Goal: Task Accomplishment & Management: Manage account settings

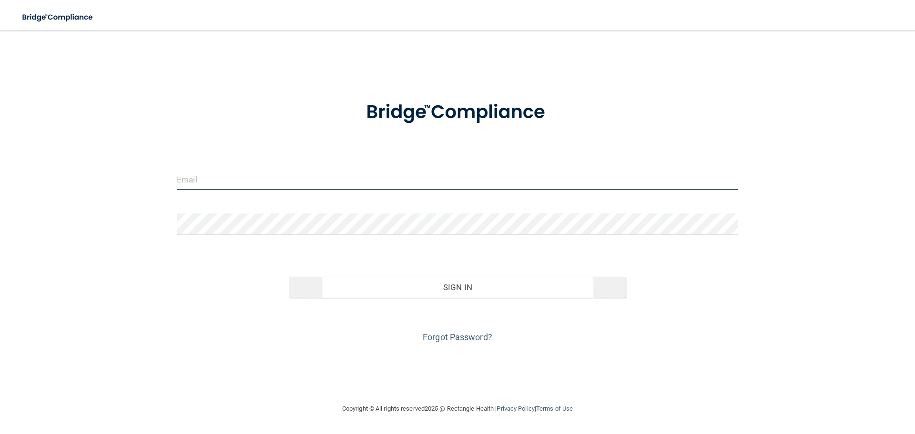
type input "[PERSON_NAME][EMAIL_ADDRESS][DOMAIN_NAME]"
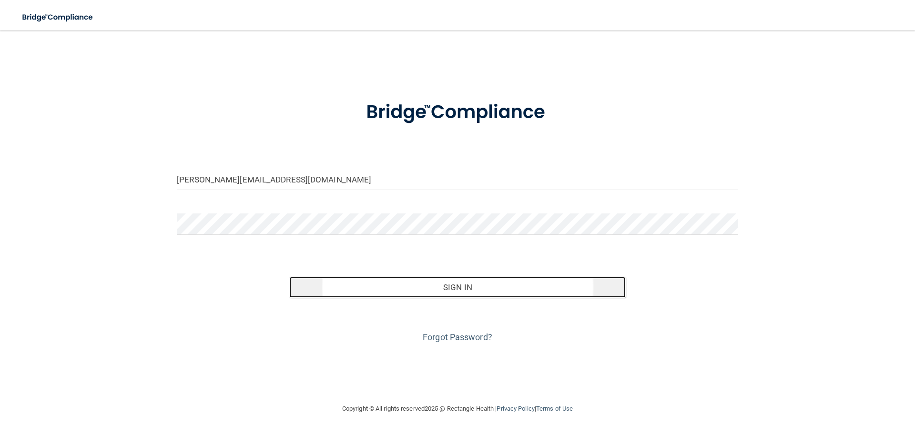
click at [459, 285] on button "Sign In" at bounding box center [457, 287] width 337 height 21
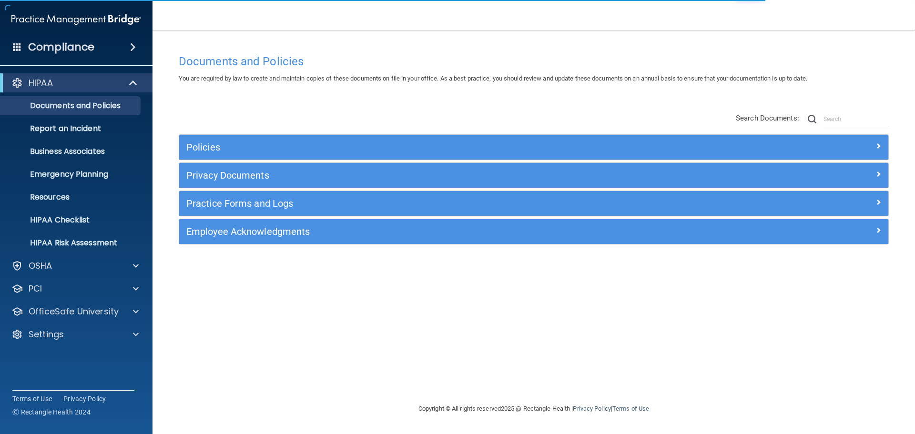
click at [68, 40] on h4 "Compliance" at bounding box center [61, 46] width 66 height 13
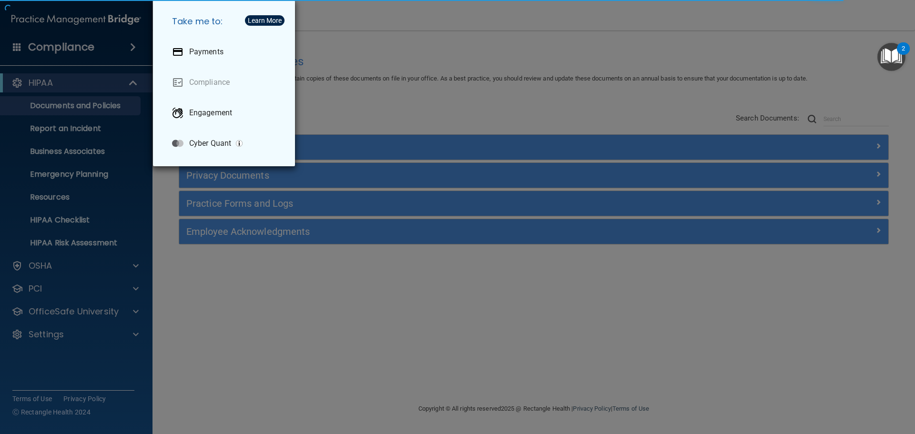
click at [68, 40] on div "Take me to: Payments Compliance Engagement Cyber Quant" at bounding box center [457, 217] width 915 height 434
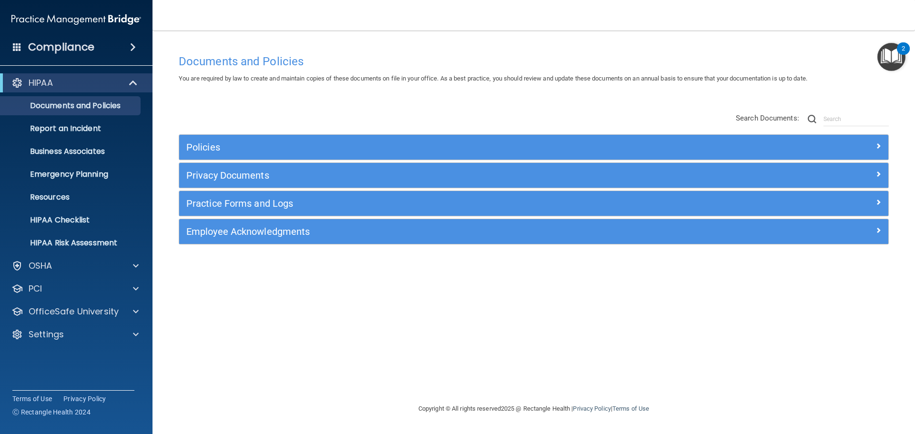
click at [19, 48] on span at bounding box center [17, 46] width 9 height 9
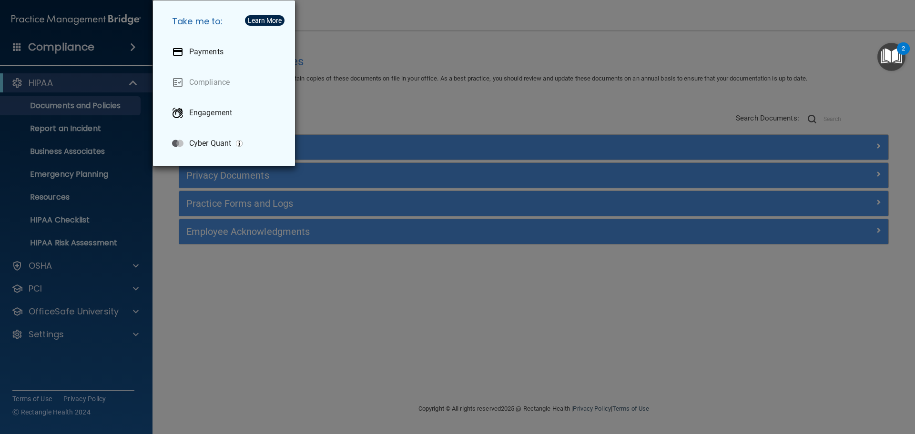
click at [19, 48] on div "Take me to: Payments Compliance Engagement Cyber Quant" at bounding box center [457, 217] width 915 height 434
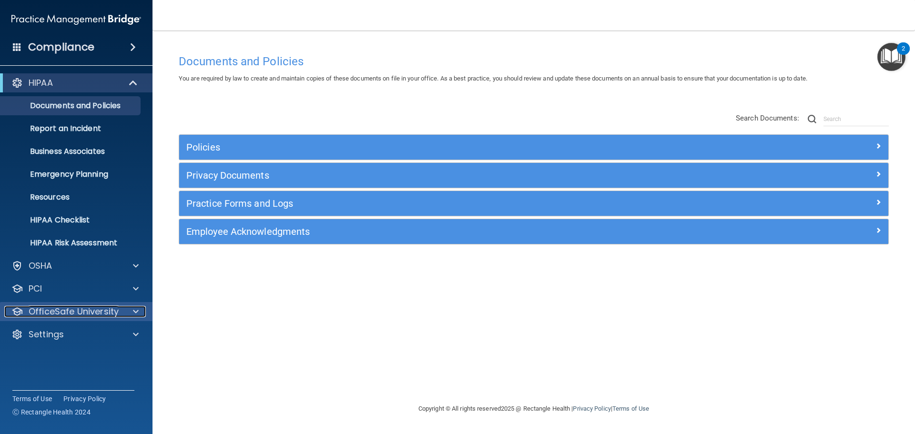
click at [124, 309] on div at bounding box center [134, 311] width 24 height 11
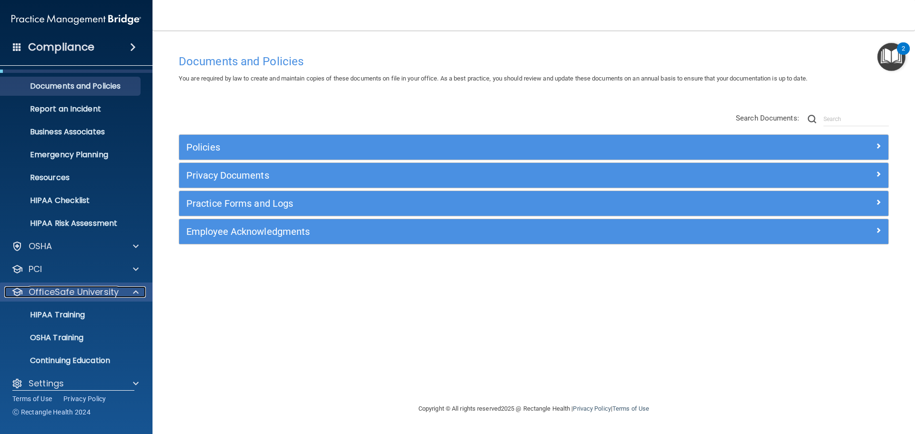
scroll to position [30, 0]
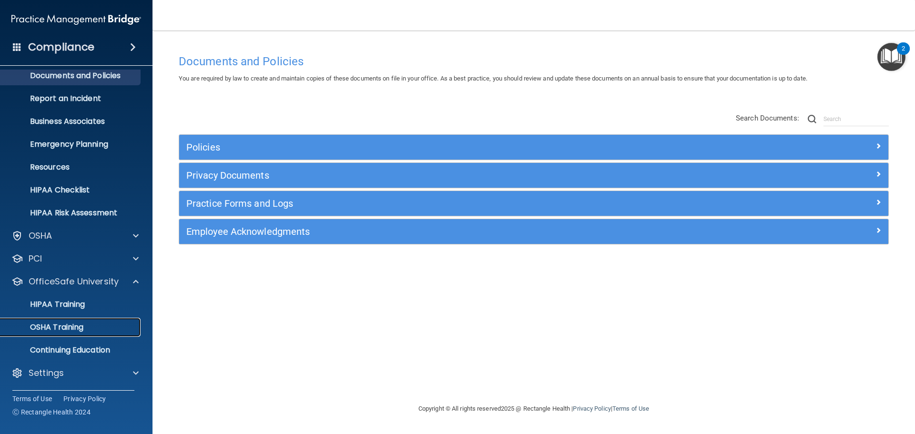
click at [75, 325] on p "OSHA Training" at bounding box center [44, 328] width 77 height 10
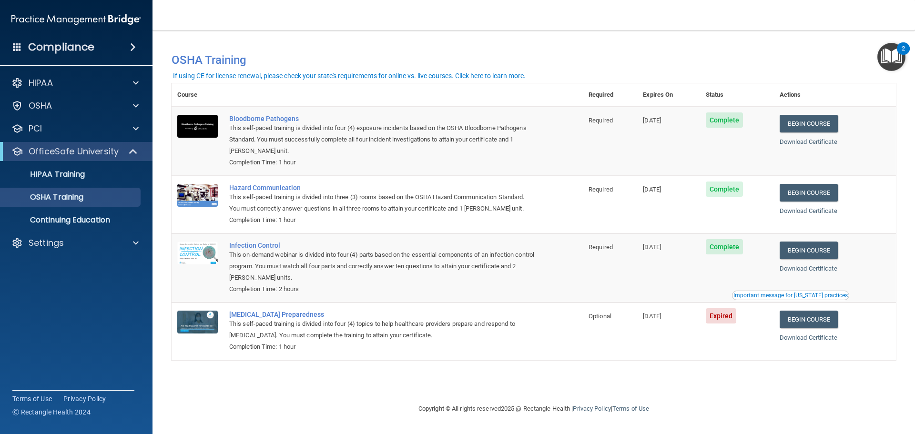
click at [18, 47] on span at bounding box center [17, 46] width 9 height 9
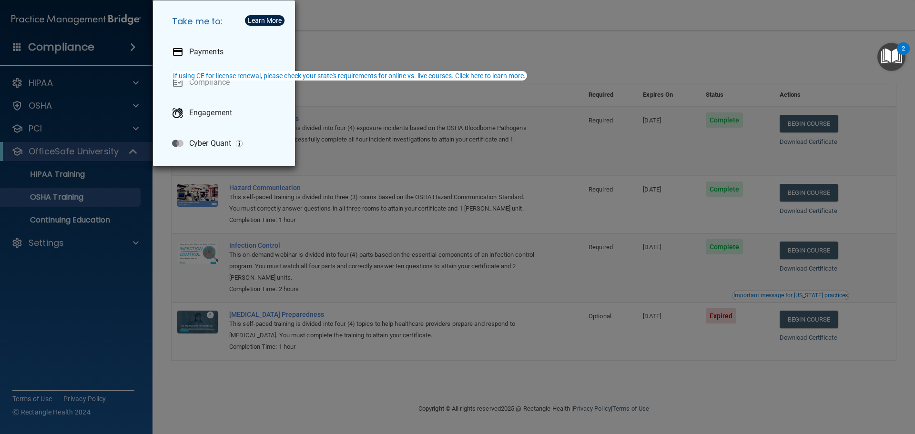
click at [18, 47] on div "Take me to: Payments Compliance Engagement Cyber Quant" at bounding box center [457, 217] width 915 height 434
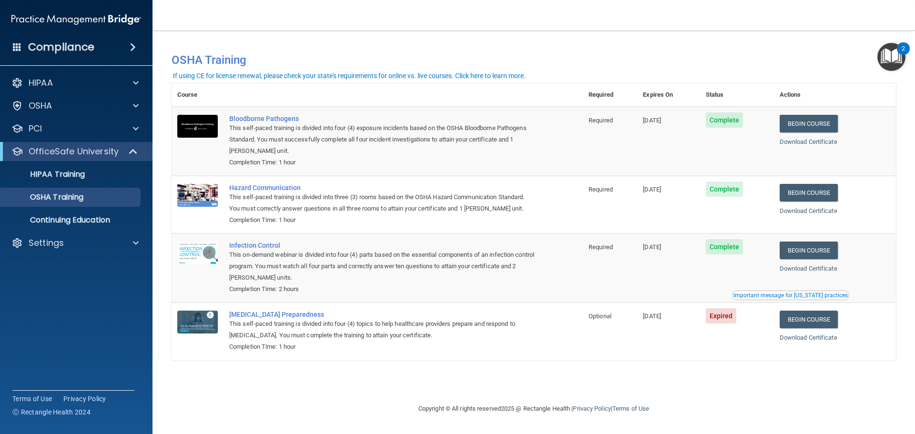
click at [132, 49] on span at bounding box center [133, 46] width 6 height 11
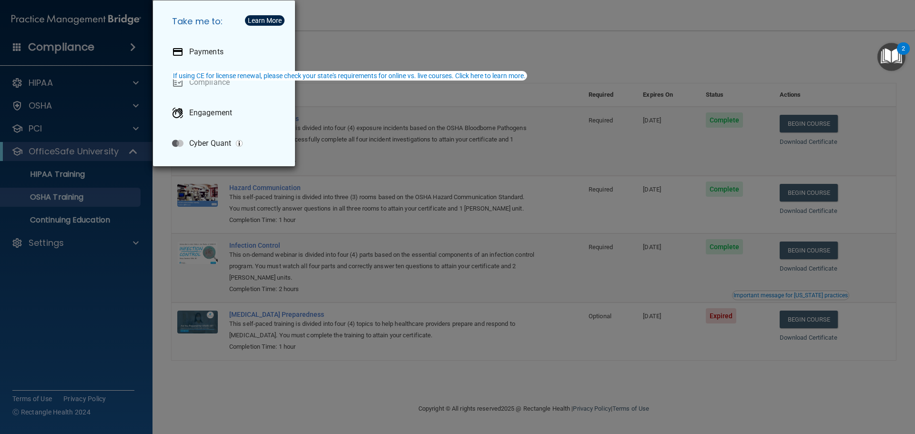
click at [132, 49] on div "Take me to: Payments Compliance Engagement Cyber Quant" at bounding box center [457, 217] width 915 height 434
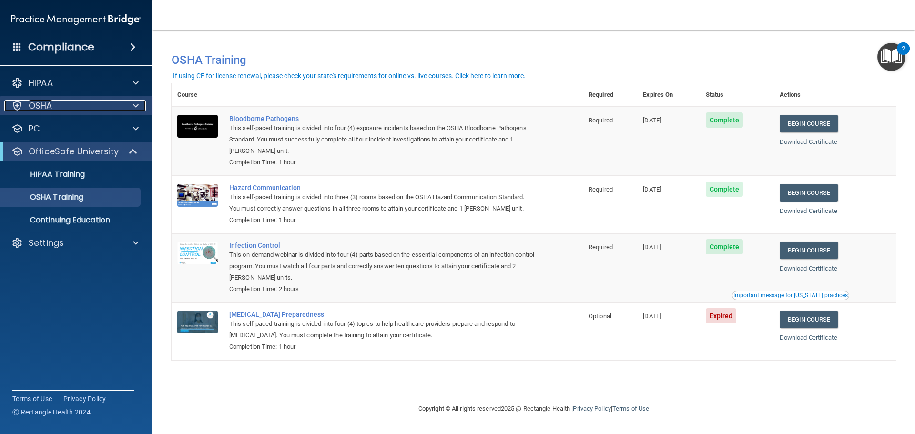
click at [133, 104] on span at bounding box center [136, 105] width 6 height 11
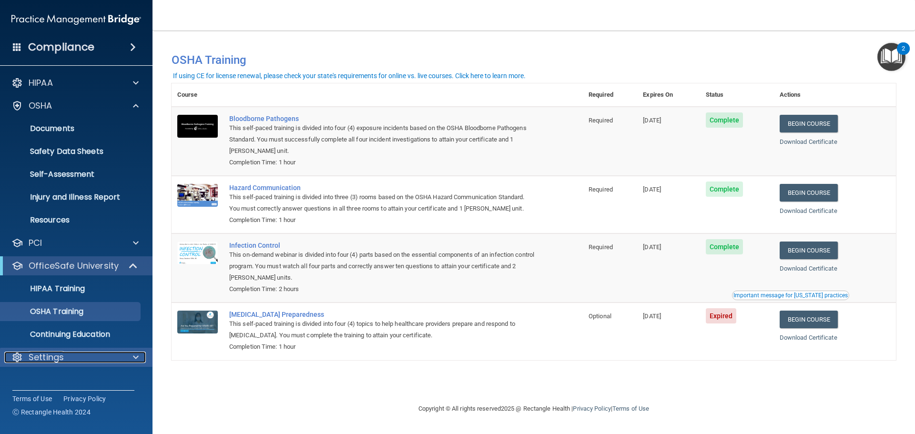
click at [65, 356] on div "Settings" at bounding box center [63, 357] width 118 height 11
click at [61, 377] on p "My Account" at bounding box center [71, 380] width 130 height 10
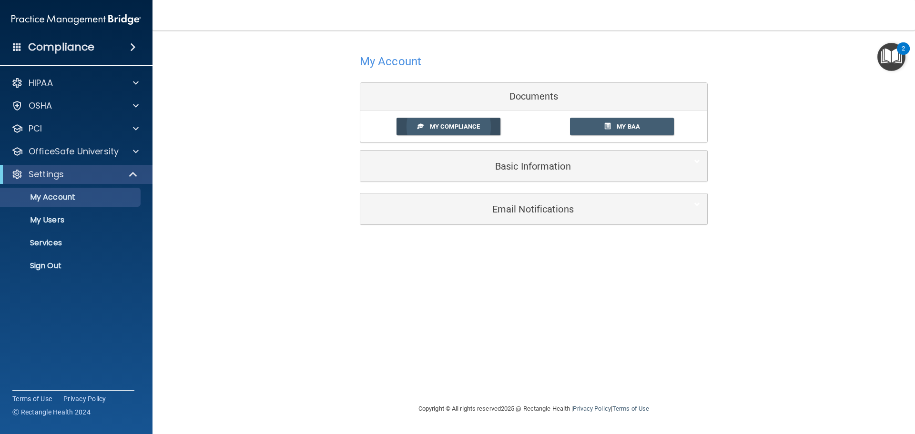
click at [479, 124] on span "My Compliance" at bounding box center [455, 126] width 50 height 7
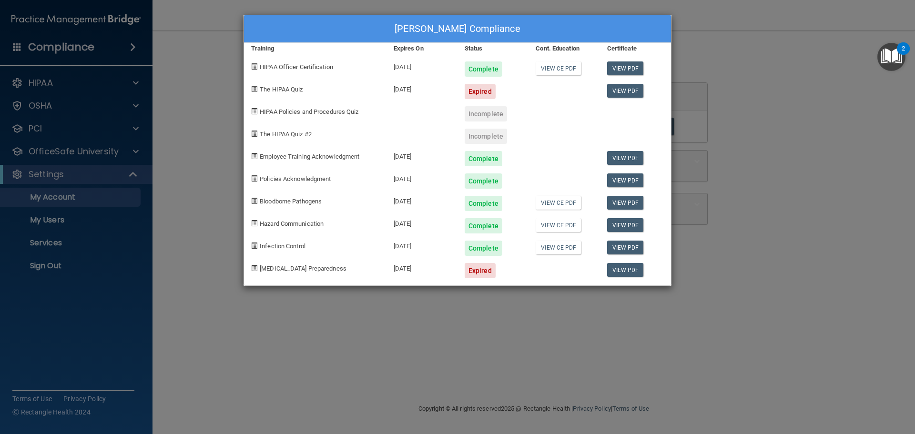
click at [214, 50] on div "LAURA OSBORNE's Compliance Training Expires On Status Cont. Education Certifica…" at bounding box center [457, 217] width 915 height 434
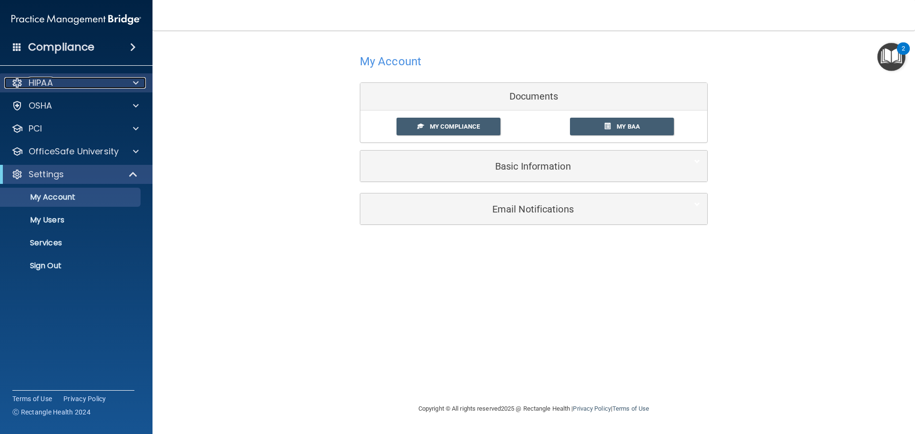
click at [132, 85] on div at bounding box center [134, 82] width 24 height 11
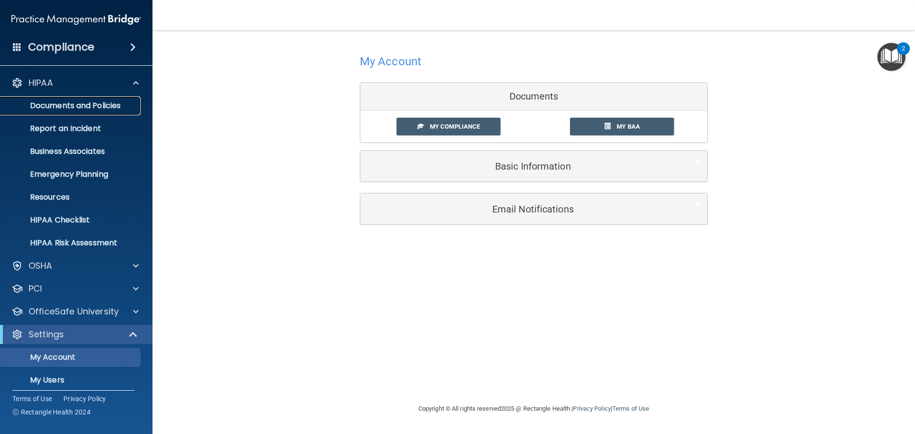
click at [103, 101] on p "Documents and Policies" at bounding box center [71, 106] width 130 height 10
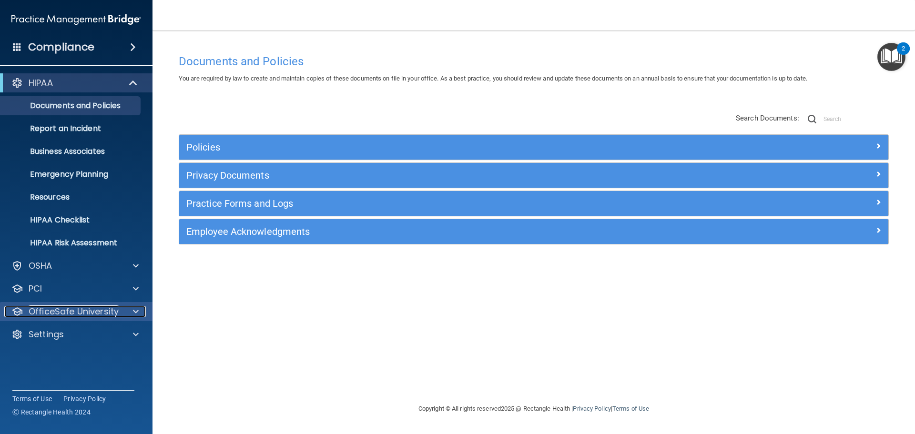
click at [66, 314] on p "OfficeSafe University" at bounding box center [74, 311] width 90 height 11
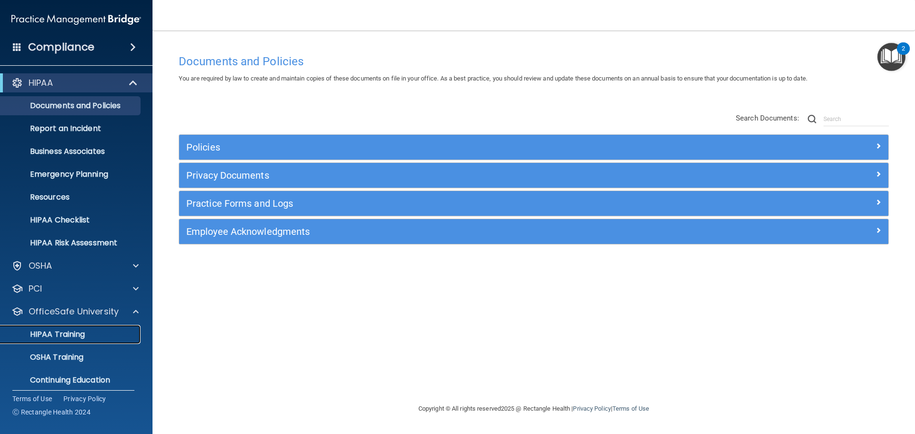
click at [73, 330] on p "HIPAA Training" at bounding box center [45, 335] width 79 height 10
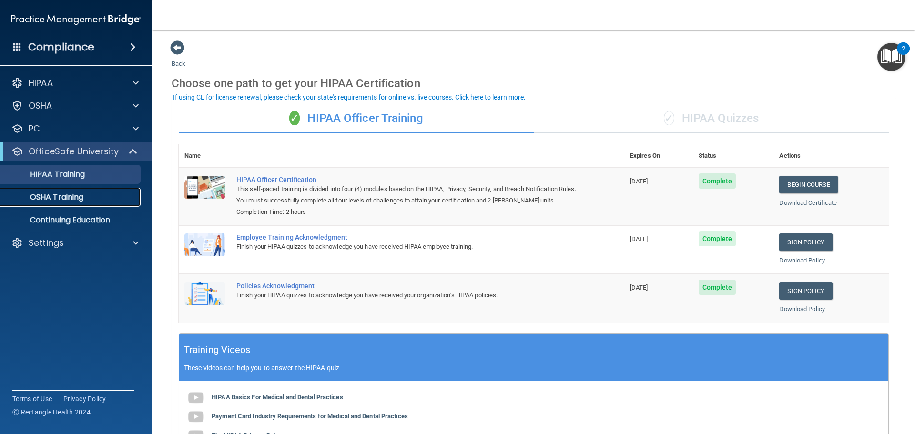
click at [72, 200] on p "OSHA Training" at bounding box center [44, 197] width 77 height 10
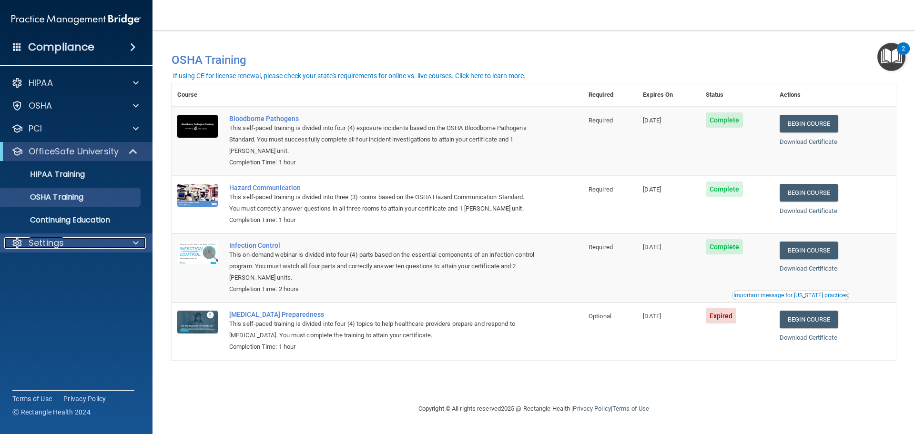
click at [51, 242] on p "Settings" at bounding box center [46, 242] width 35 height 11
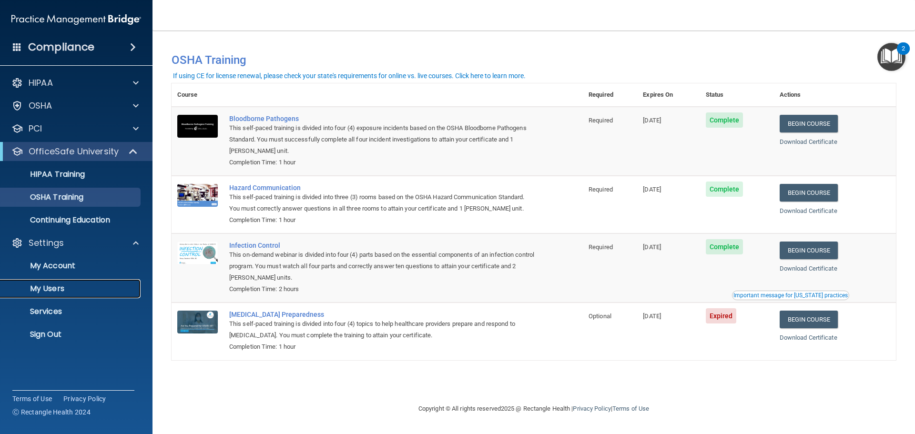
click at [55, 289] on p "My Users" at bounding box center [71, 289] width 130 height 10
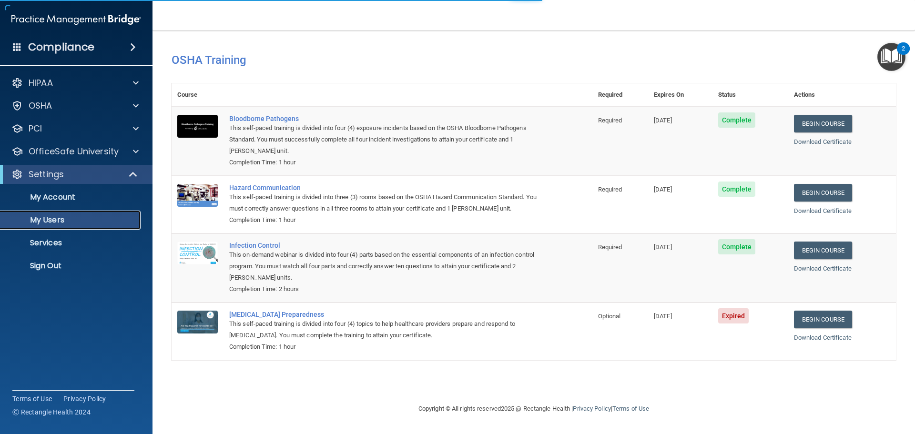
select select "20"
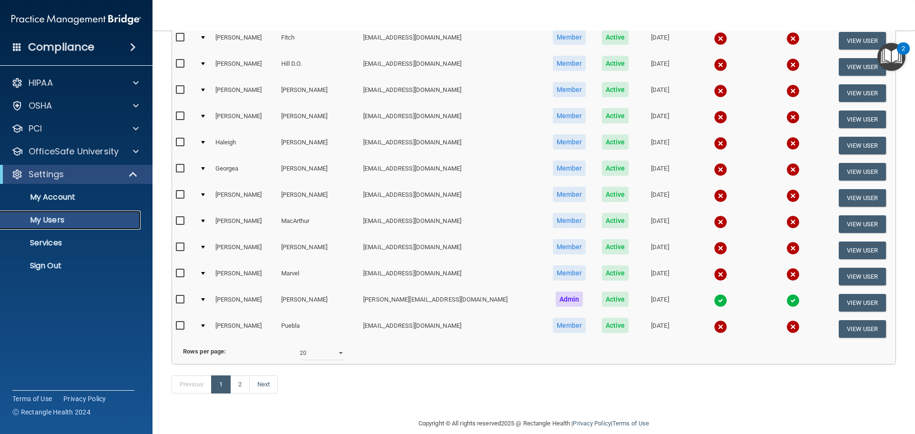
scroll to position [354, 0]
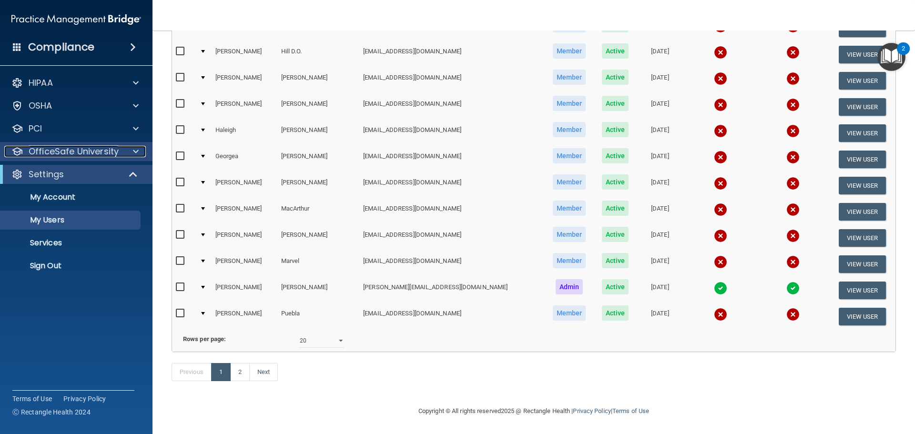
click at [82, 153] on p "OfficeSafe University" at bounding box center [74, 151] width 90 height 11
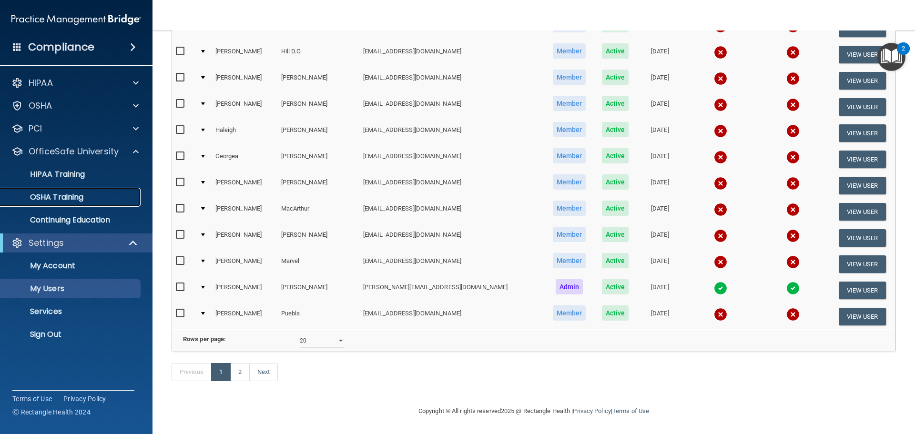
click at [54, 196] on p "OSHA Training" at bounding box center [44, 197] width 77 height 10
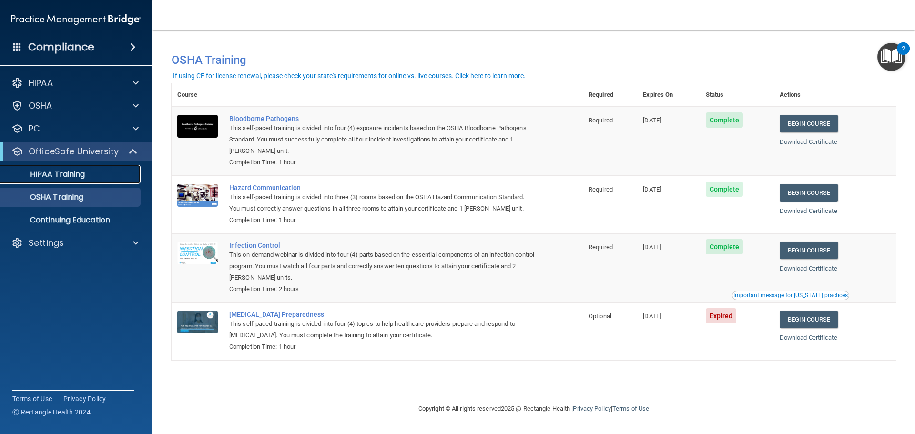
click at [71, 171] on p "HIPAA Training" at bounding box center [45, 175] width 79 height 10
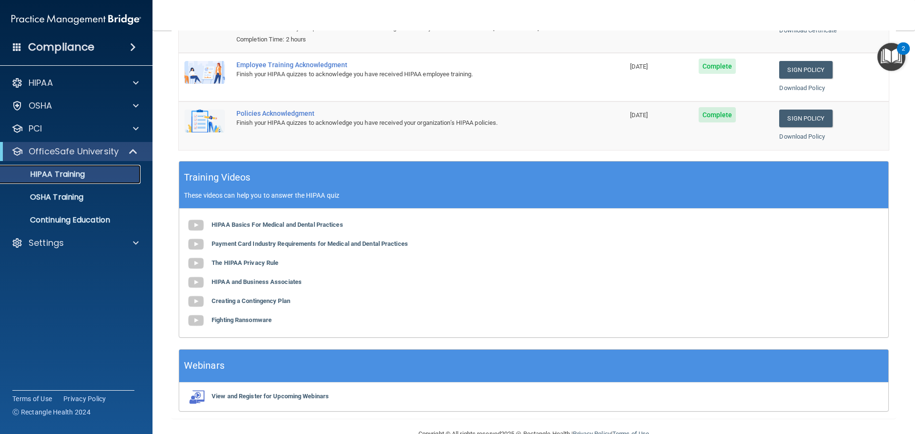
scroll to position [196, 0]
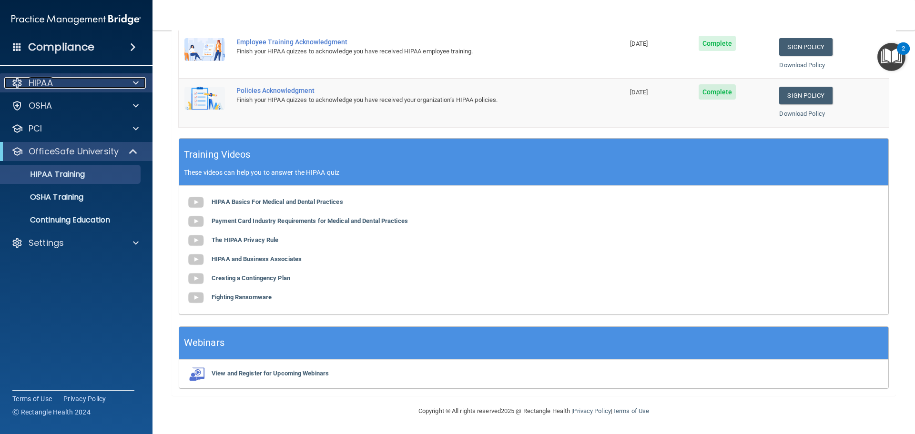
click at [77, 80] on div "HIPAA" at bounding box center [63, 82] width 118 height 11
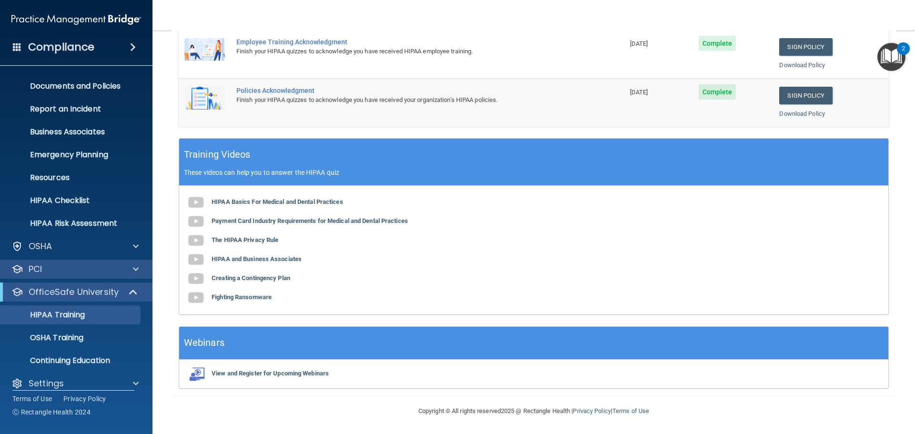
scroll to position [30, 0]
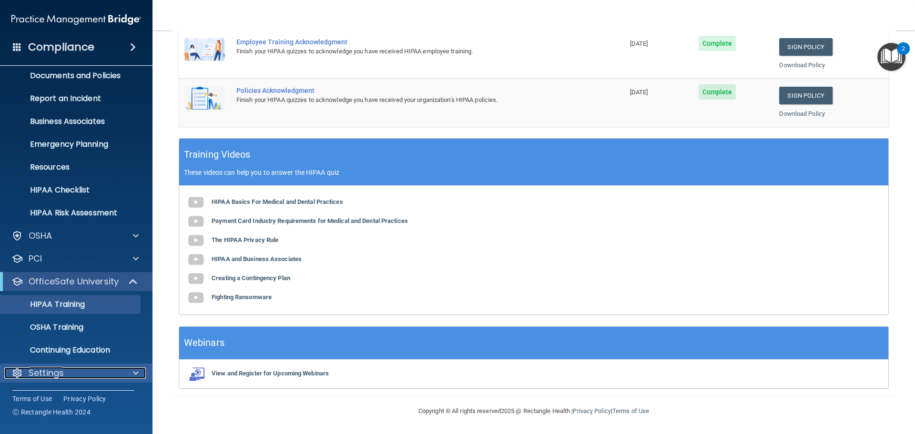
click at [44, 370] on p "Settings" at bounding box center [46, 372] width 35 height 11
click at [121, 370] on div "Settings" at bounding box center [63, 372] width 118 height 11
click at [54, 375] on p "Settings" at bounding box center [46, 372] width 35 height 11
click at [47, 372] on p "Settings" at bounding box center [46, 372] width 35 height 11
click at [117, 371] on div "Settings" at bounding box center [63, 372] width 118 height 11
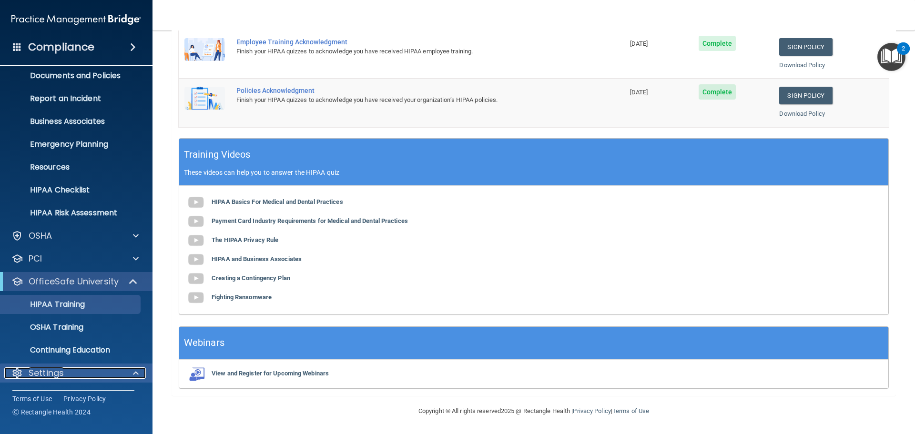
click at [117, 371] on div "Settings" at bounding box center [63, 372] width 118 height 11
click at [86, 277] on p "OfficeSafe University" at bounding box center [74, 281] width 90 height 11
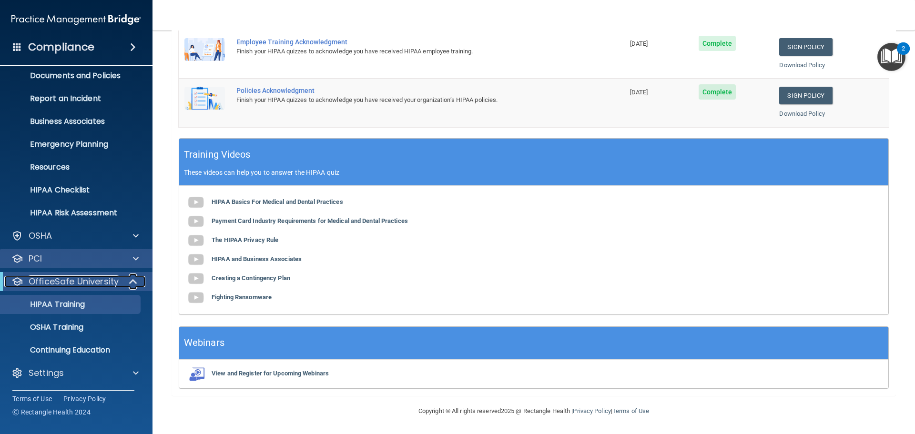
scroll to position [0, 0]
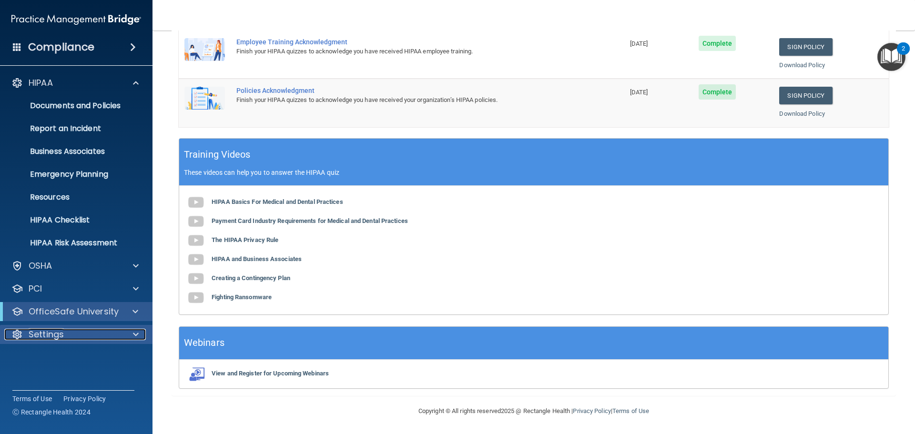
click at [77, 329] on div "Settings" at bounding box center [63, 334] width 118 height 11
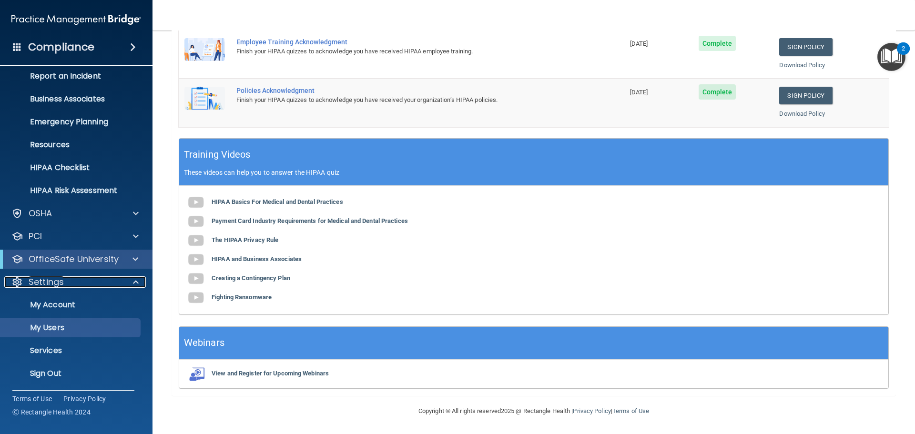
scroll to position [53, 0]
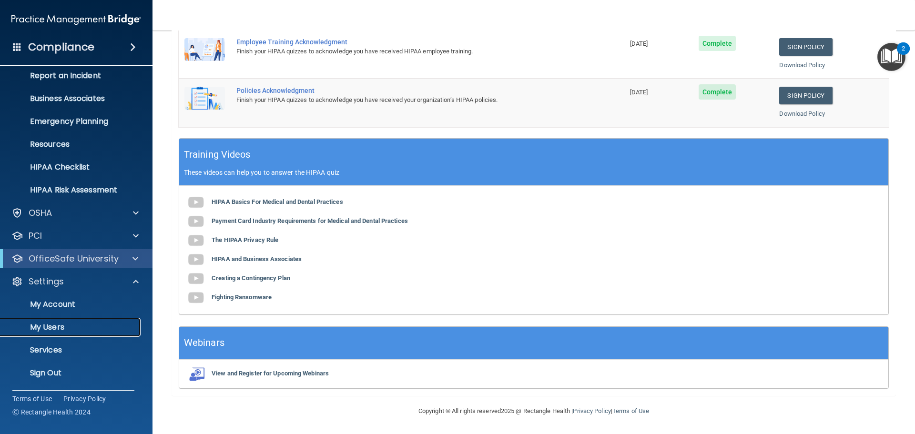
click at [53, 330] on p "My Users" at bounding box center [71, 328] width 130 height 10
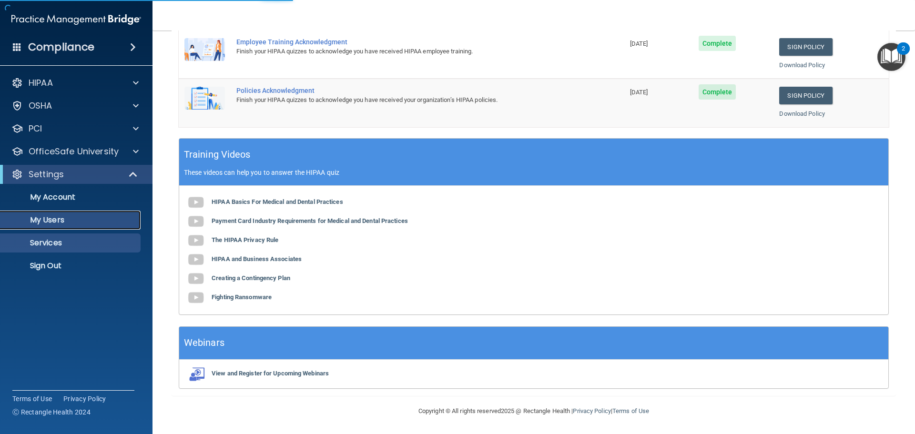
scroll to position [354, 0]
select select "20"
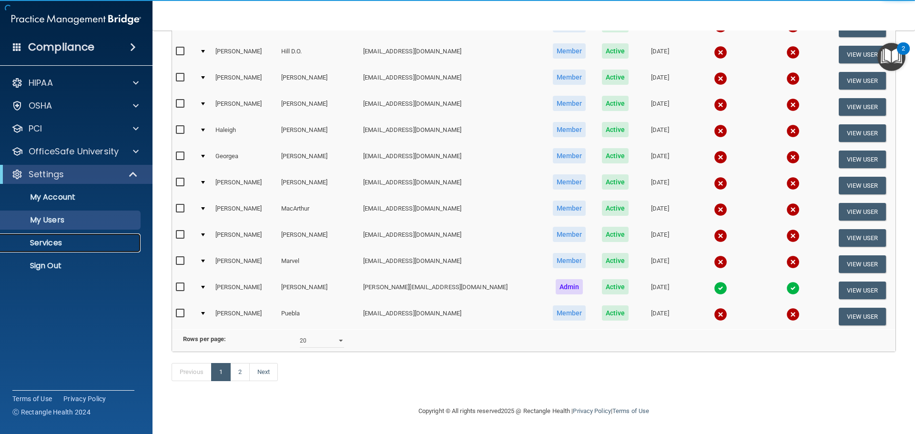
click at [48, 240] on p "Services" at bounding box center [71, 243] width 130 height 10
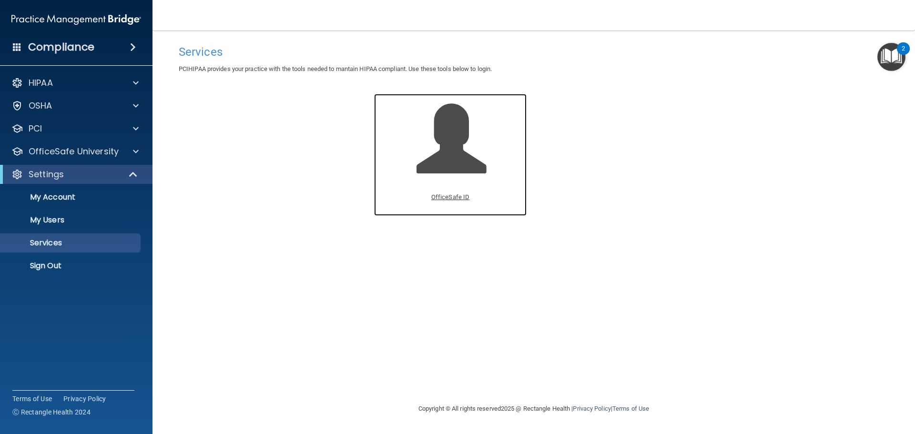
click at [449, 144] on span at bounding box center [461, 145] width 91 height 83
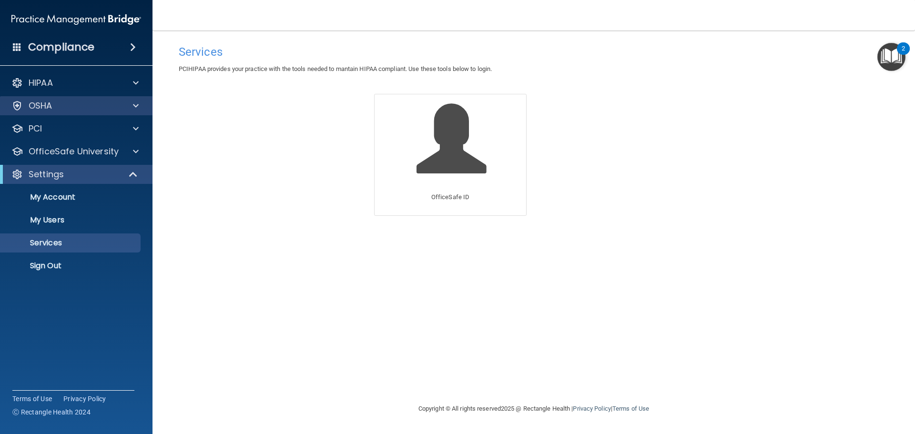
click at [81, 98] on div "OSHA" at bounding box center [76, 105] width 153 height 19
click at [56, 215] on p "My Users" at bounding box center [71, 220] width 130 height 10
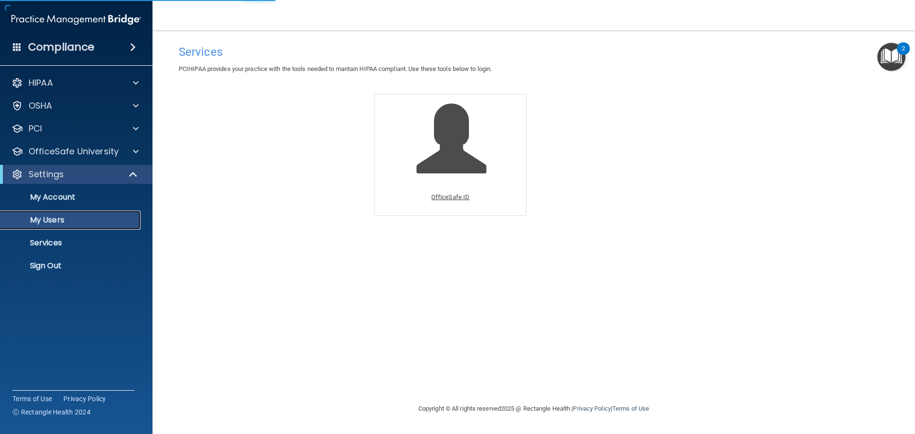
select select "20"
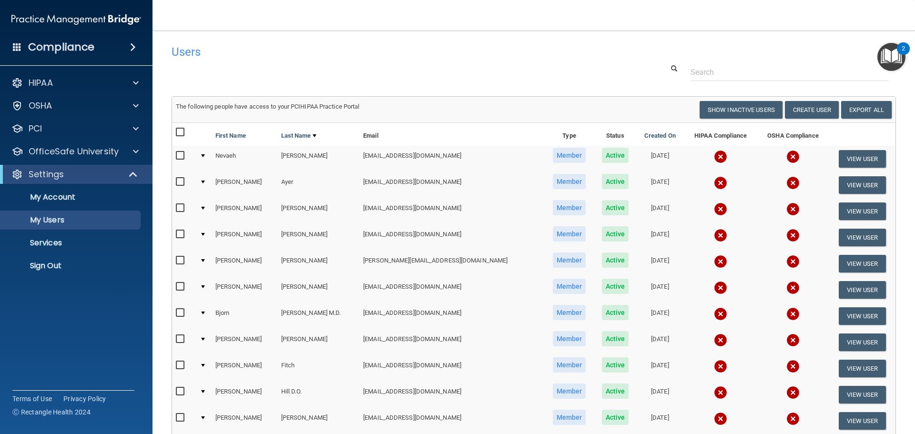
click at [205, 182] on div at bounding box center [203, 182] width 4 height 3
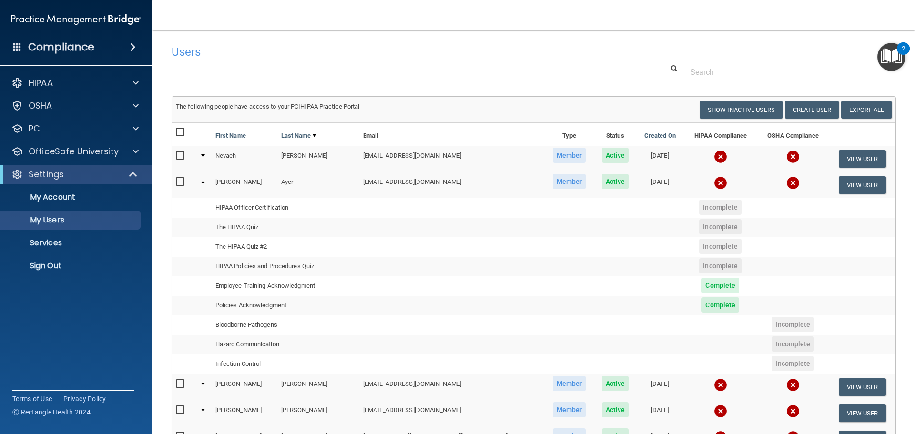
click at [699, 265] on span "Incomplete" at bounding box center [720, 265] width 42 height 15
click at [699, 243] on span "Incomplete" at bounding box center [720, 246] width 42 height 15
click at [56, 220] on p "My Users" at bounding box center [71, 220] width 130 height 10
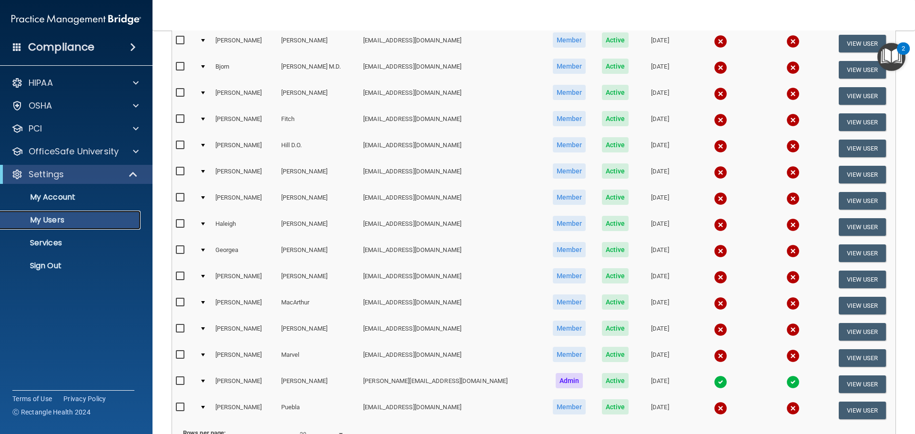
scroll to position [524, 0]
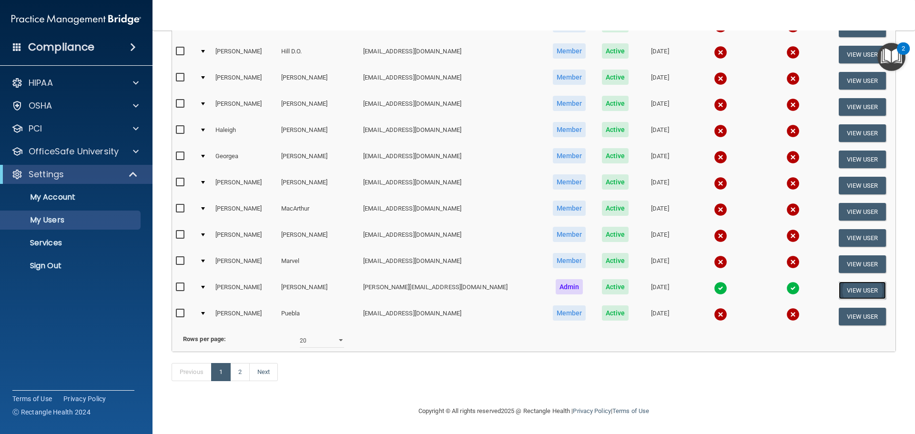
click at [849, 282] on button "View User" at bounding box center [862, 291] width 47 height 18
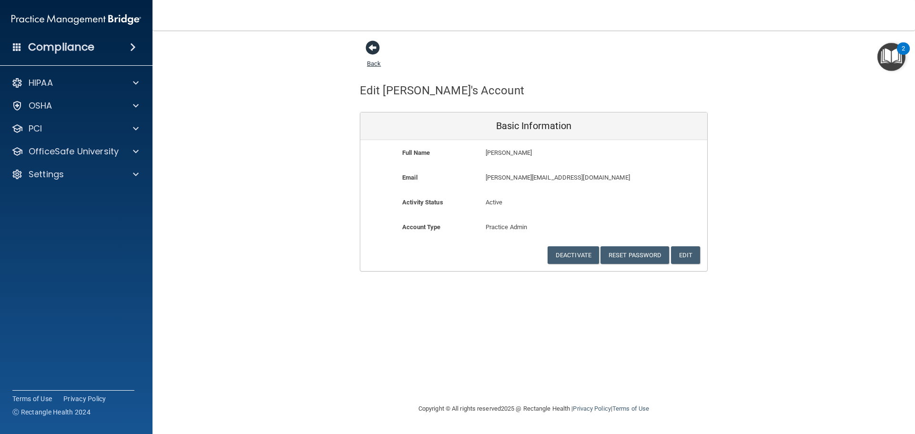
click at [373, 50] on span at bounding box center [372, 47] width 14 height 14
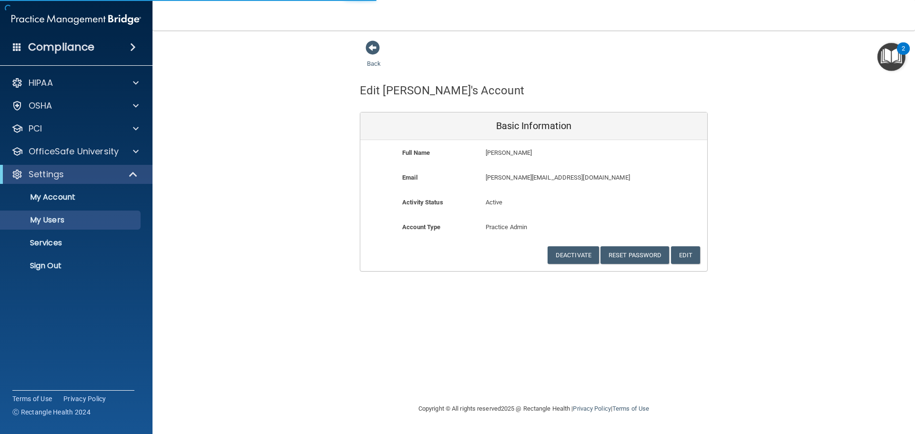
select select "20"
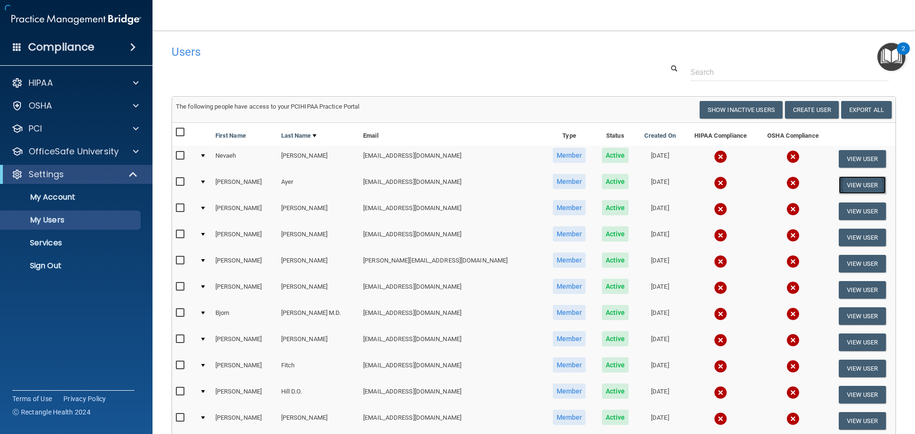
click at [859, 183] on button "View User" at bounding box center [862, 185] width 47 height 18
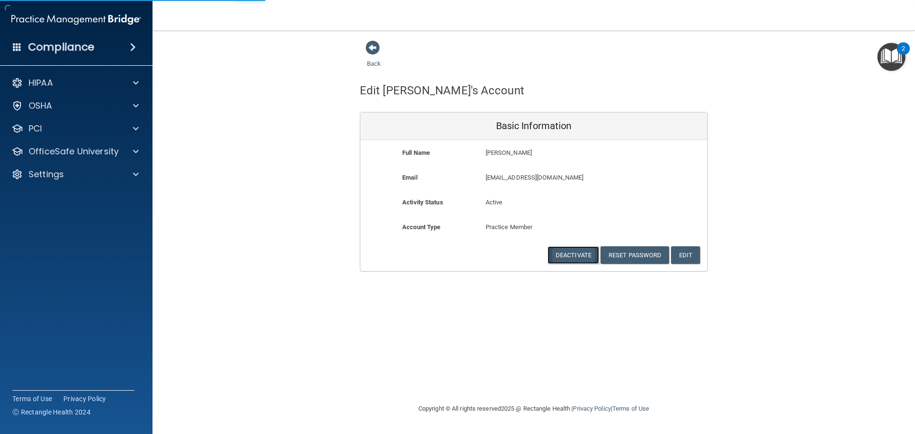
click at [569, 254] on button "Deactivate" at bounding box center [572, 255] width 51 height 18
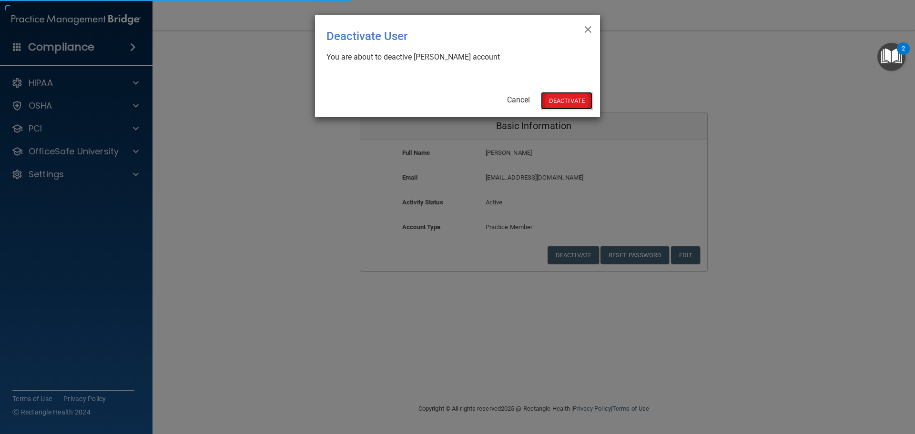
click at [576, 101] on button "Deactivate" at bounding box center [566, 101] width 51 height 18
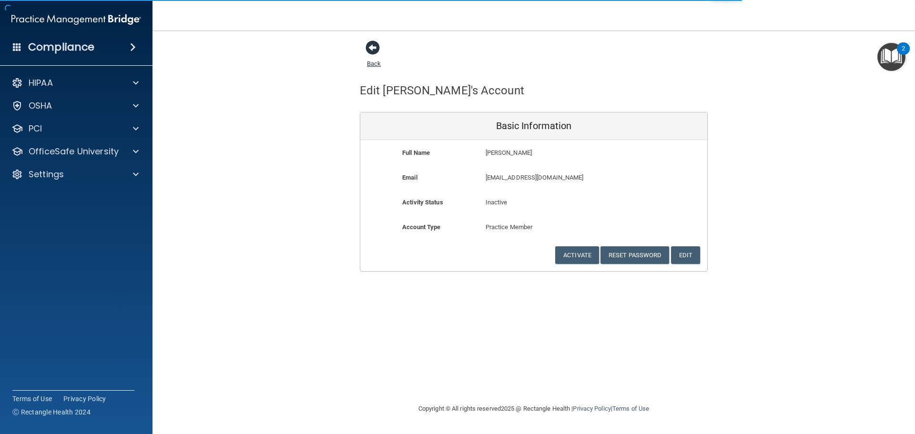
click at [373, 49] on span at bounding box center [372, 47] width 14 height 14
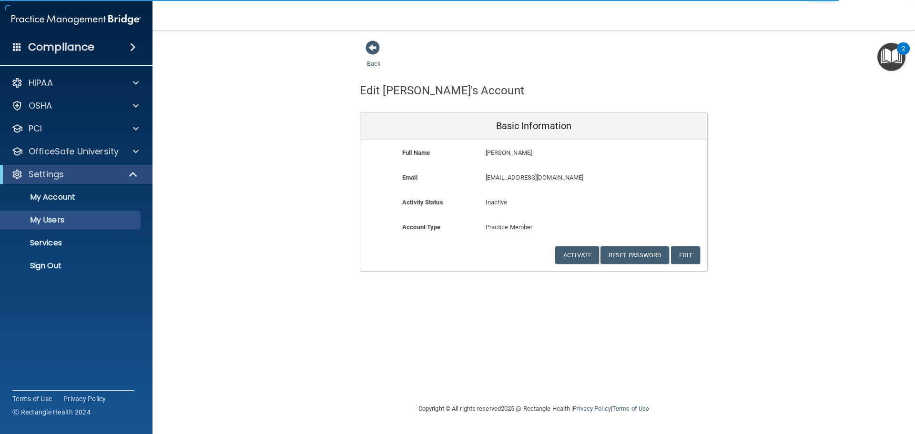
select select "20"
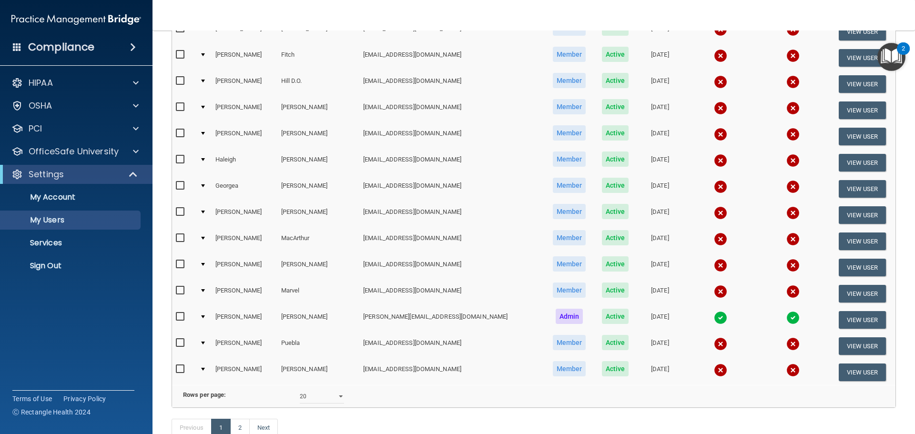
scroll to position [354, 0]
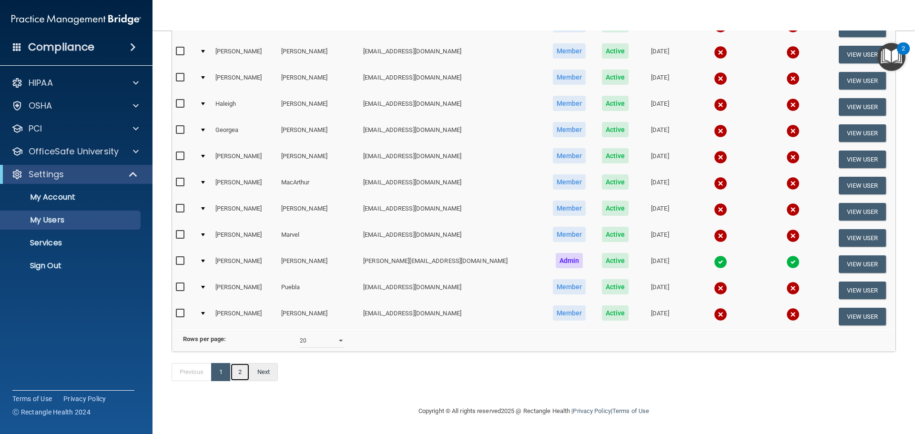
drag, startPoint x: 243, startPoint y: 372, endPoint x: 260, endPoint y: 367, distance: 18.3
click at [243, 372] on link "2" at bounding box center [240, 372] width 20 height 18
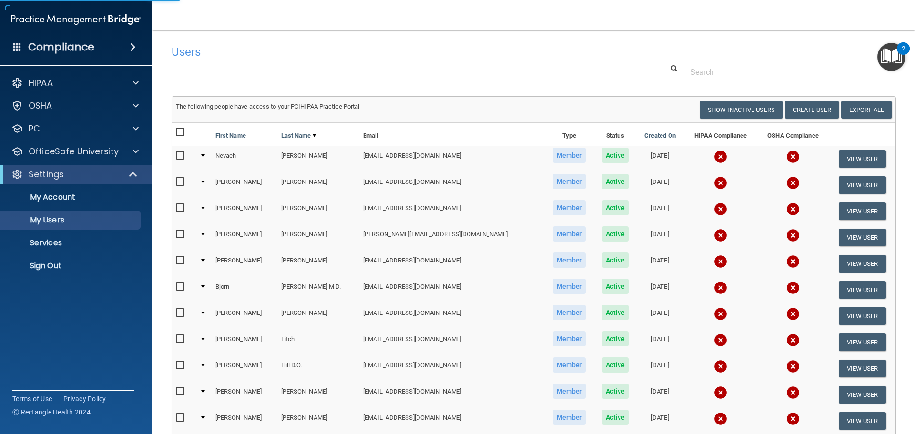
select select "20"
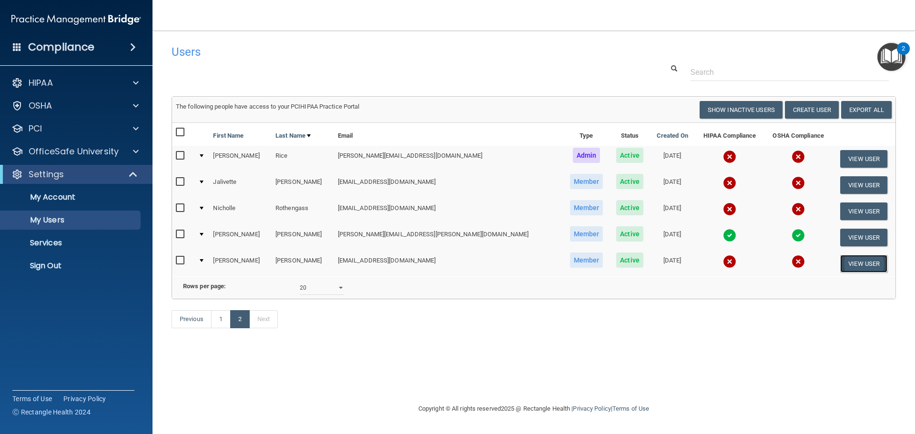
click at [860, 261] on button "View User" at bounding box center [863, 264] width 47 height 18
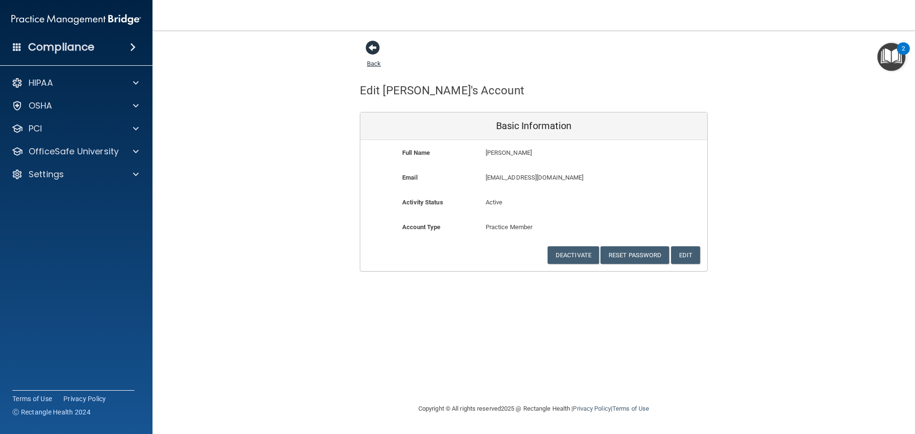
click at [373, 50] on span at bounding box center [372, 47] width 14 height 14
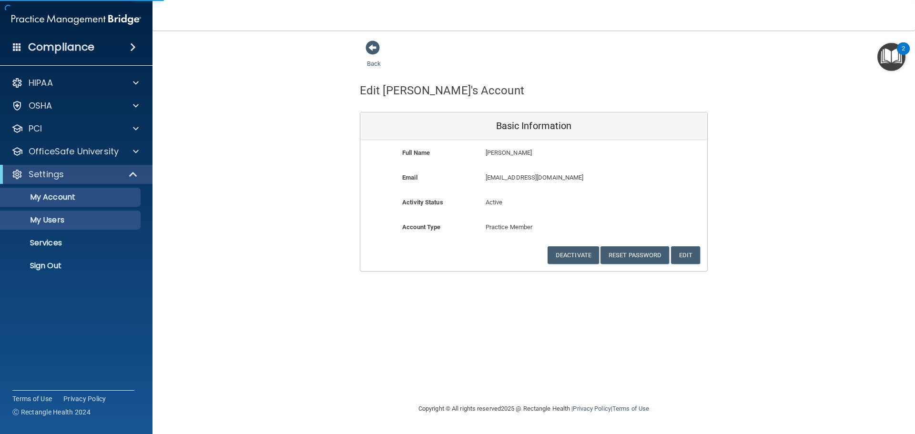
select select "20"
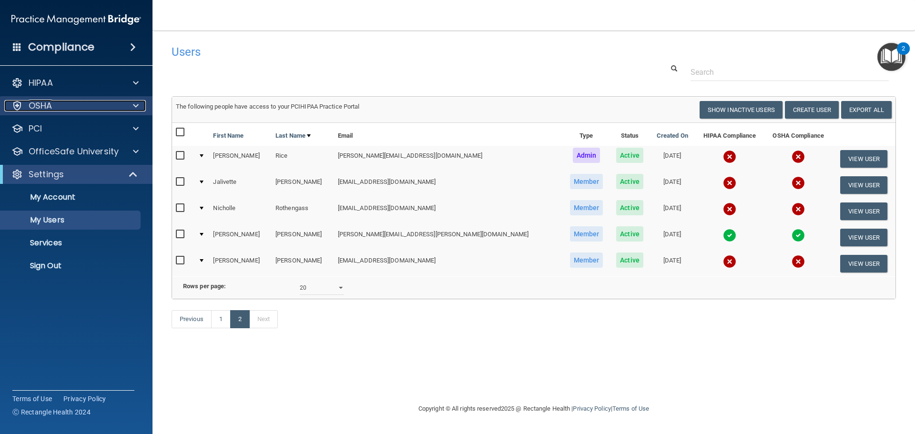
click at [79, 105] on div "OSHA" at bounding box center [63, 105] width 118 height 11
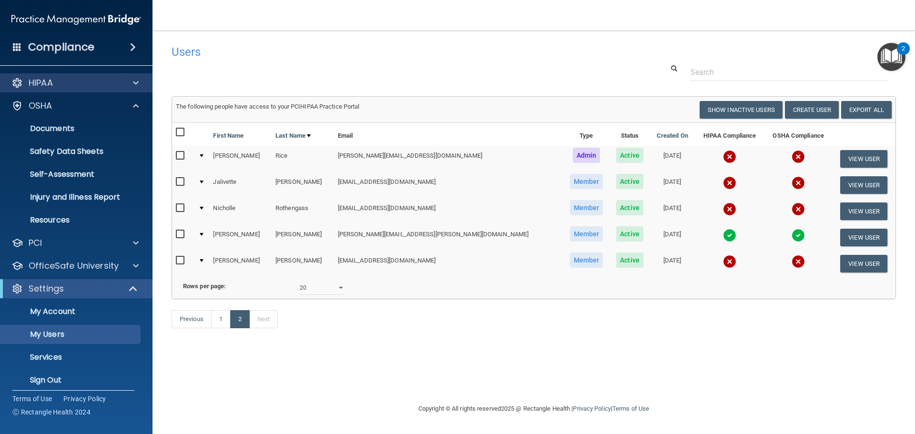
click at [50, 76] on div "HIPAA" at bounding box center [76, 82] width 153 height 19
click at [132, 45] on span at bounding box center [133, 46] width 6 height 11
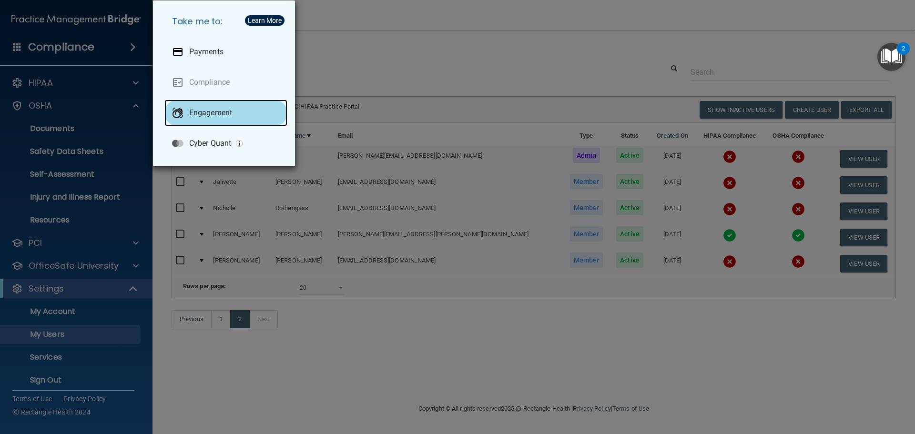
click at [199, 114] on p "Engagement" at bounding box center [210, 113] width 43 height 10
drag, startPoint x: 419, startPoint y: 56, endPoint x: 412, endPoint y: 51, distance: 8.5
click at [419, 56] on div "Take me to: Payments Compliance Engagement Cyber Quant" at bounding box center [457, 217] width 915 height 434
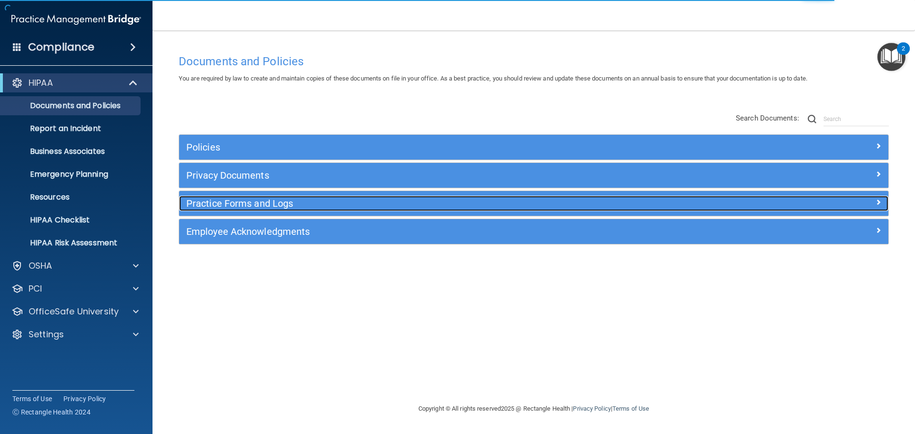
click at [263, 201] on h5 "Practice Forms and Logs" at bounding box center [444, 203] width 517 height 10
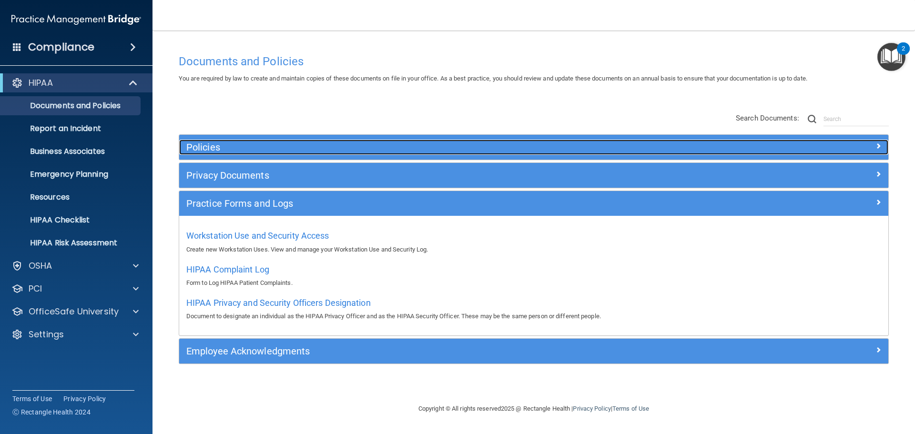
click at [256, 143] on h5 "Policies" at bounding box center [444, 147] width 517 height 10
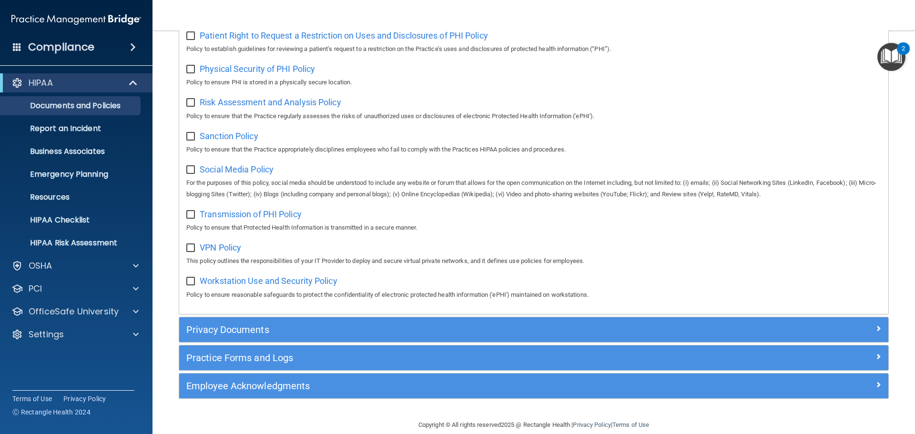
scroll to position [637, 0]
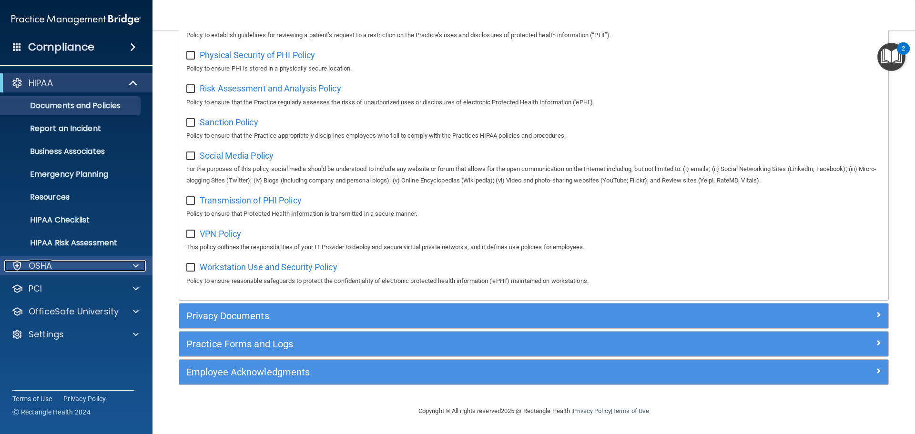
click at [134, 263] on span at bounding box center [136, 265] width 6 height 11
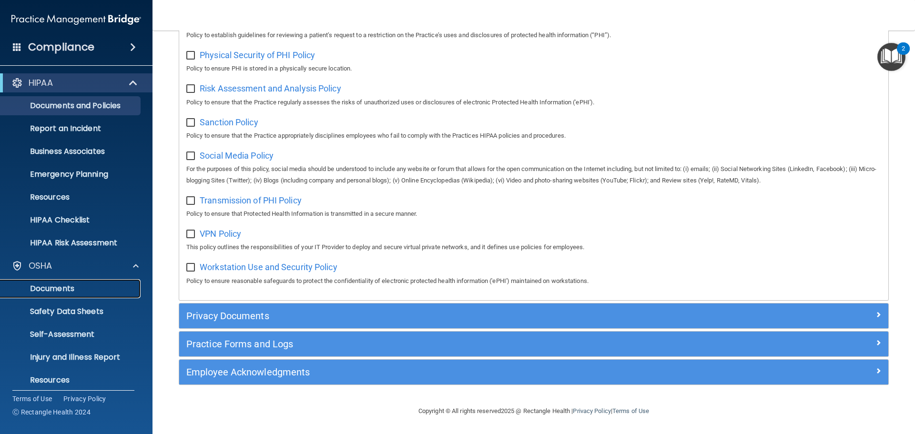
click at [70, 289] on p "Documents" at bounding box center [71, 289] width 130 height 10
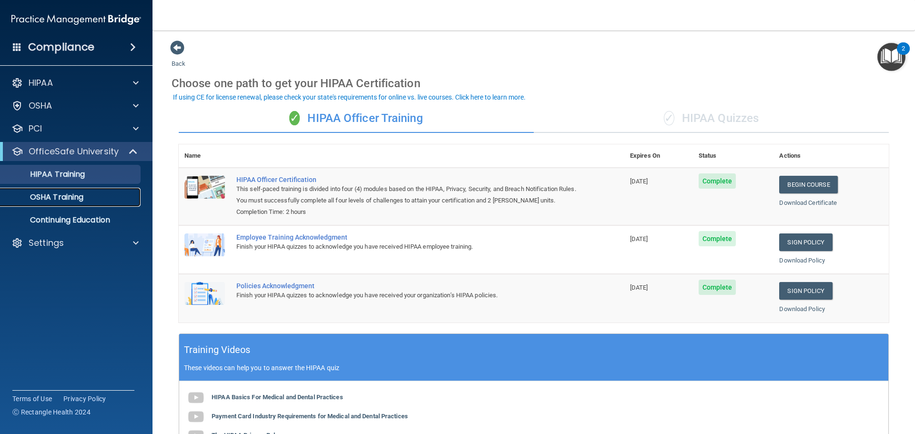
click at [76, 197] on p "OSHA Training" at bounding box center [44, 197] width 77 height 10
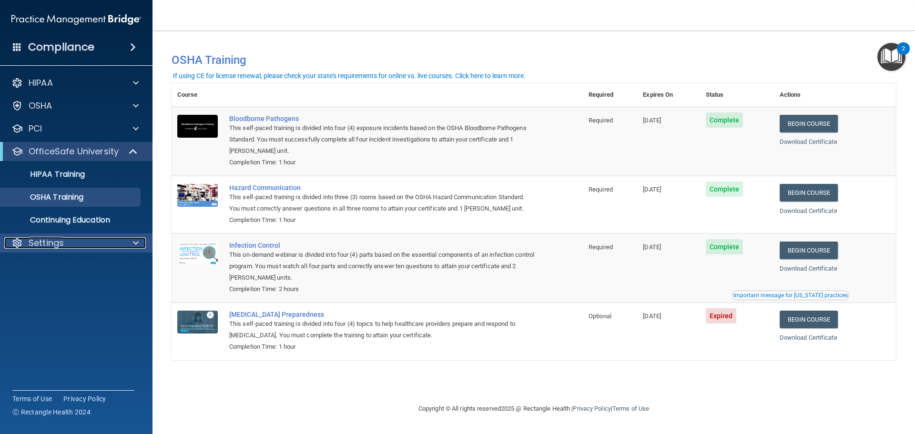
click at [52, 244] on p "Settings" at bounding box center [46, 242] width 35 height 11
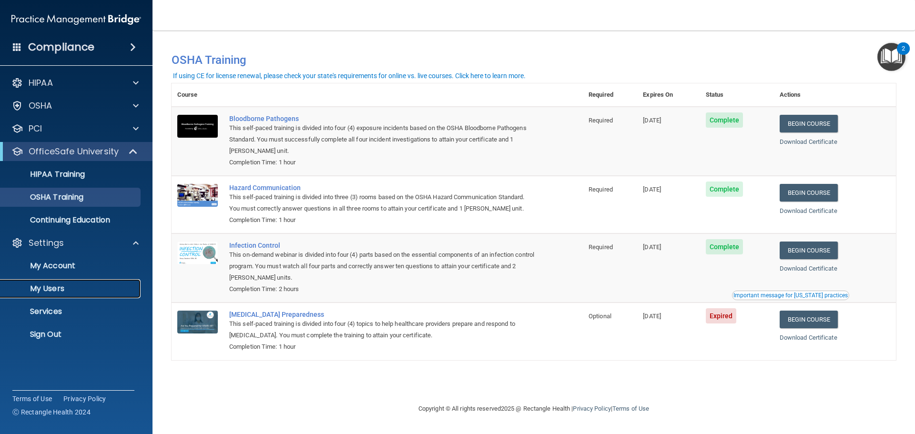
click at [53, 289] on p "My Users" at bounding box center [71, 289] width 130 height 10
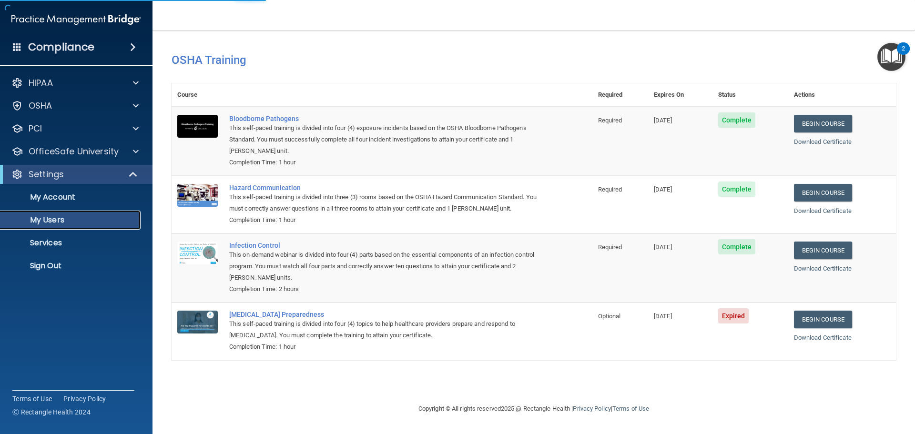
select select "20"
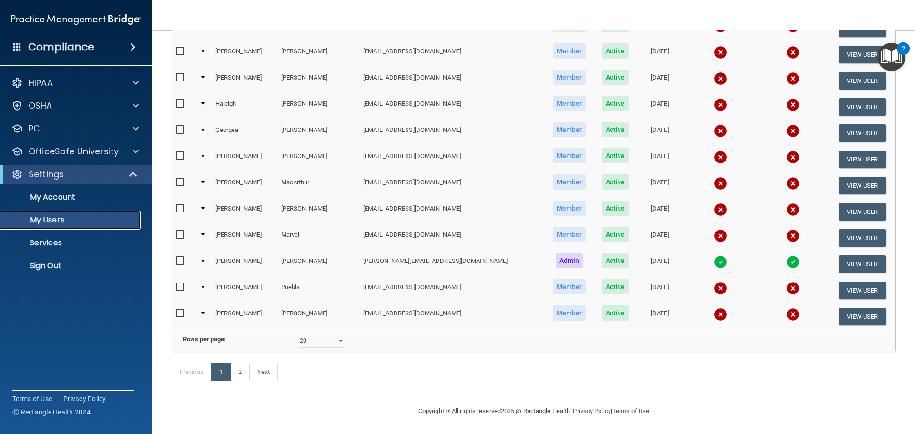
scroll to position [354, 0]
click at [240, 372] on link "2" at bounding box center [240, 372] width 20 height 18
select select "20"
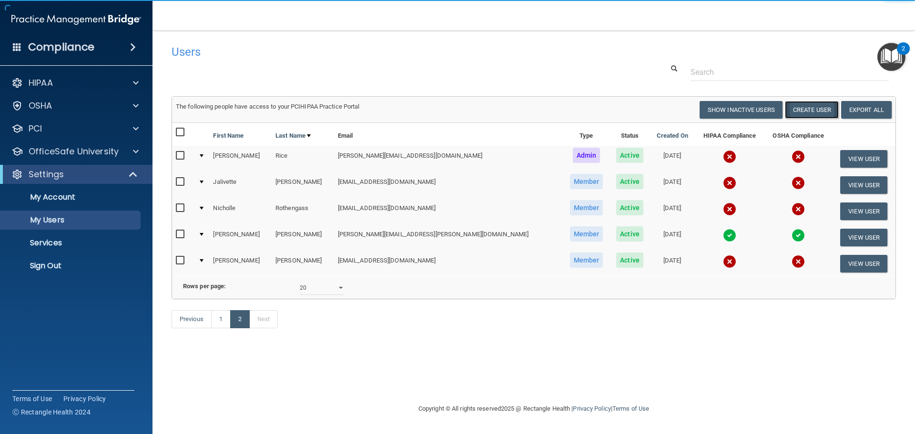
click at [812, 109] on button "Create User" at bounding box center [812, 110] width 54 height 18
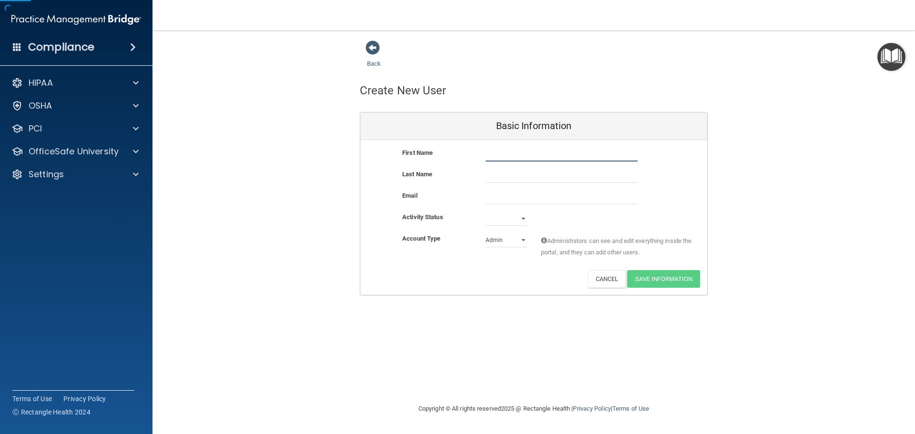
click at [523, 157] on input "text" at bounding box center [562, 154] width 152 height 14
type input "[PERSON_NAME]"
paste input "[PERSON_NAME][EMAIL_ADDRESS][DOMAIN_NAME]"
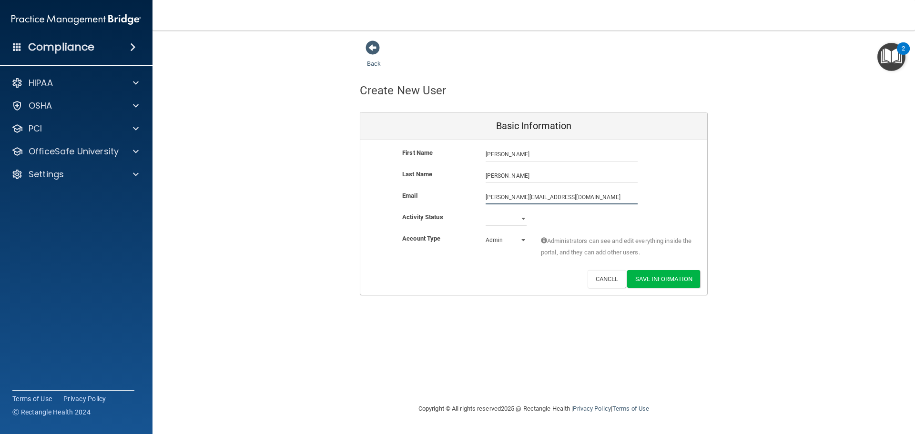
type input "[PERSON_NAME][EMAIL_ADDRESS][DOMAIN_NAME]"
click at [506, 219] on select "Active Inactive" at bounding box center [506, 219] width 41 height 14
select select "active"
click at [486, 212] on select "Active Inactive" at bounding box center [506, 219] width 41 height 14
click at [506, 242] on select "Admin Member" at bounding box center [506, 240] width 41 height 14
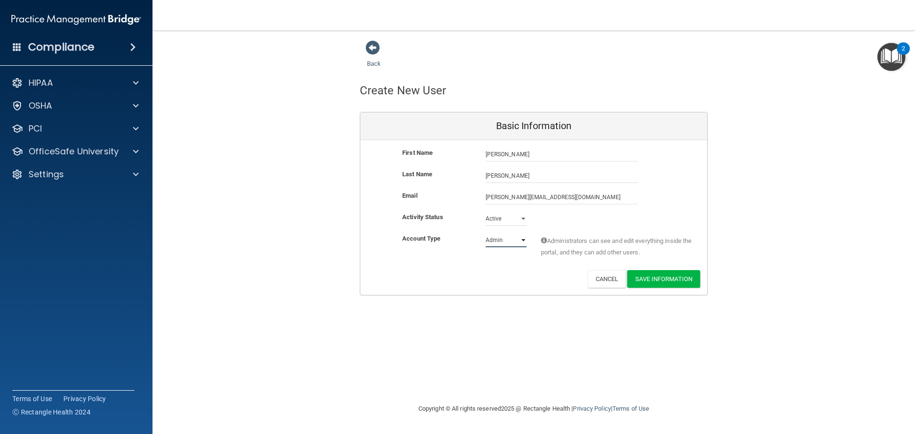
select select "practice_member"
click at [486, 233] on select "Admin Member" at bounding box center [506, 240] width 41 height 14
click at [672, 278] on button "Save Information" at bounding box center [663, 279] width 73 height 18
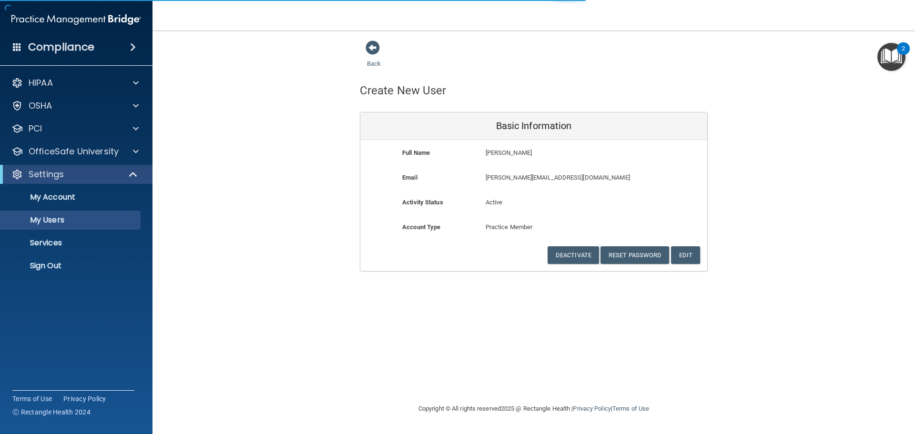
select select "20"
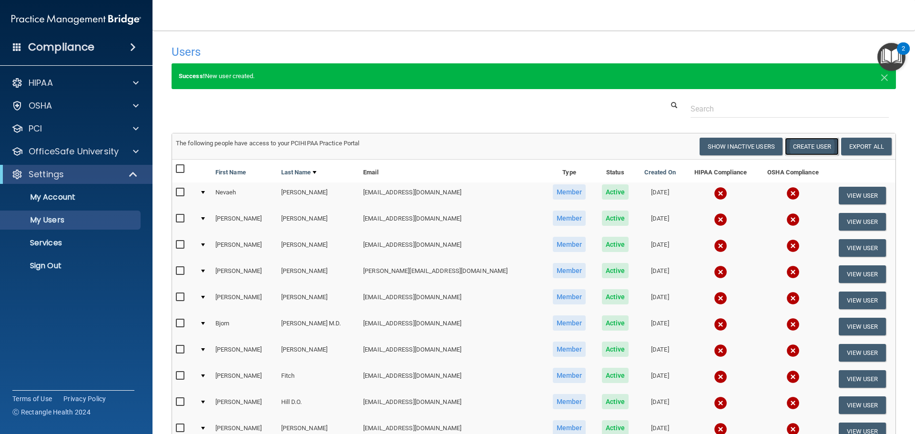
click at [812, 143] on button "Create User" at bounding box center [812, 147] width 54 height 18
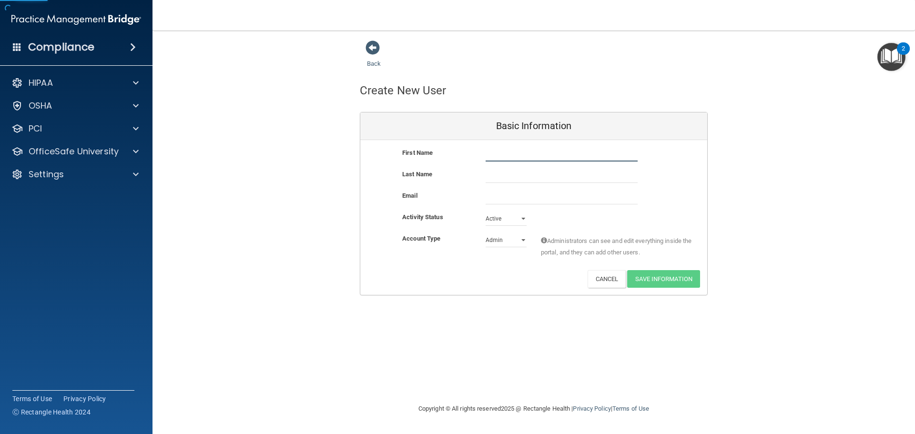
click at [552, 157] on input "text" at bounding box center [562, 154] width 152 height 14
type input "[PERSON_NAME]"
type input "Brick"
paste input "[EMAIL_ADDRESS][DOMAIN_NAME]"
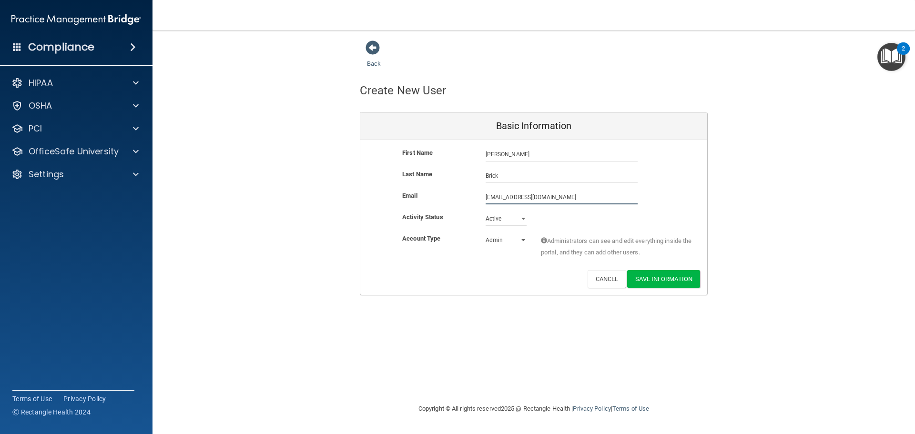
type input "[EMAIL_ADDRESS][DOMAIN_NAME]"
click at [508, 234] on div "First Name [PERSON_NAME] [PERSON_NAME] Last Name Brick Email [EMAIL_ADDRESS][DO…" at bounding box center [533, 217] width 347 height 155
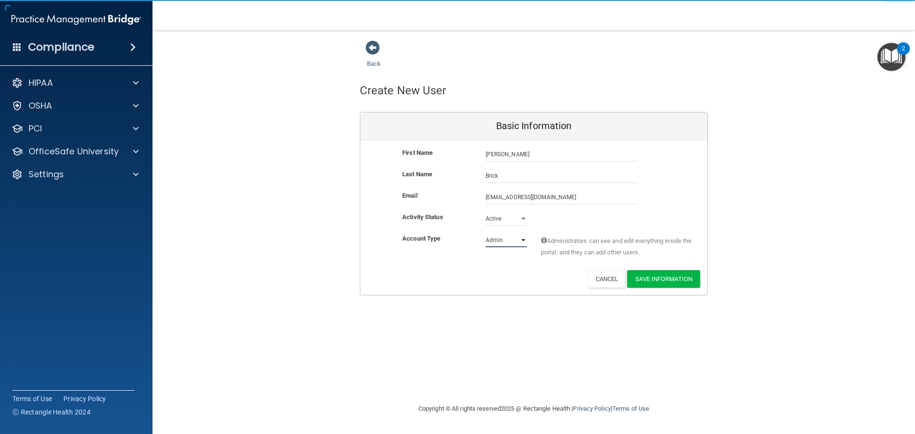
select select "practice_member"
click at [486, 233] on select "Admin Member" at bounding box center [506, 240] width 41 height 14
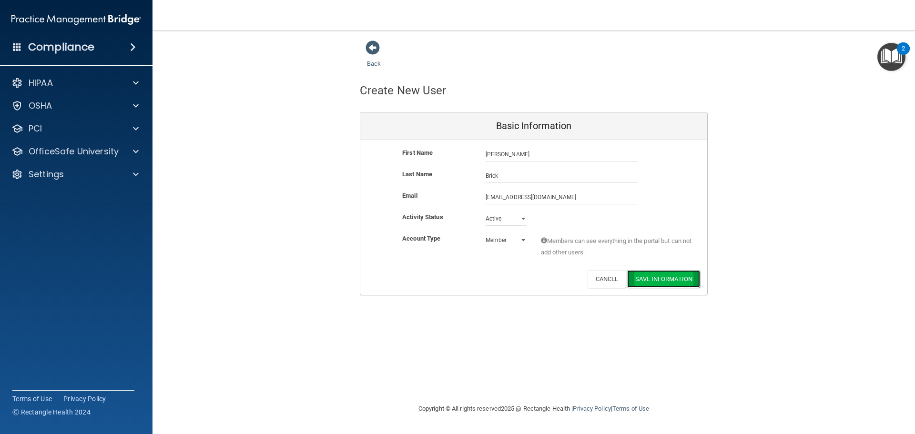
click at [677, 279] on button "Save Information" at bounding box center [663, 279] width 73 height 18
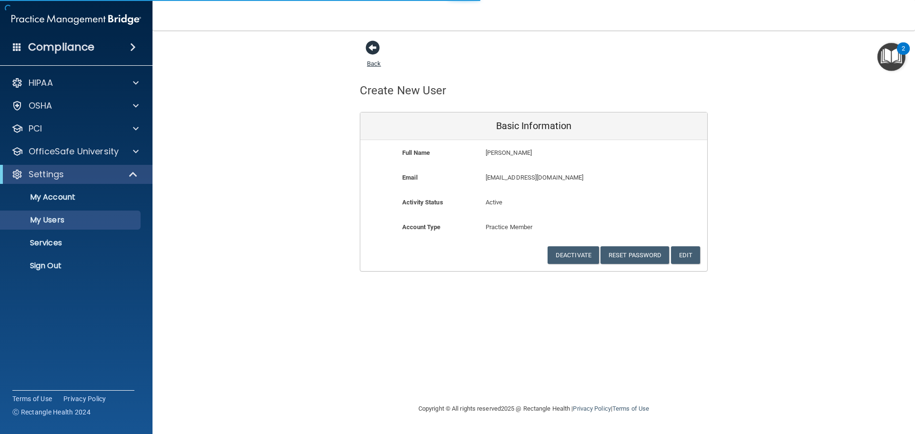
click at [373, 51] on span at bounding box center [372, 47] width 14 height 14
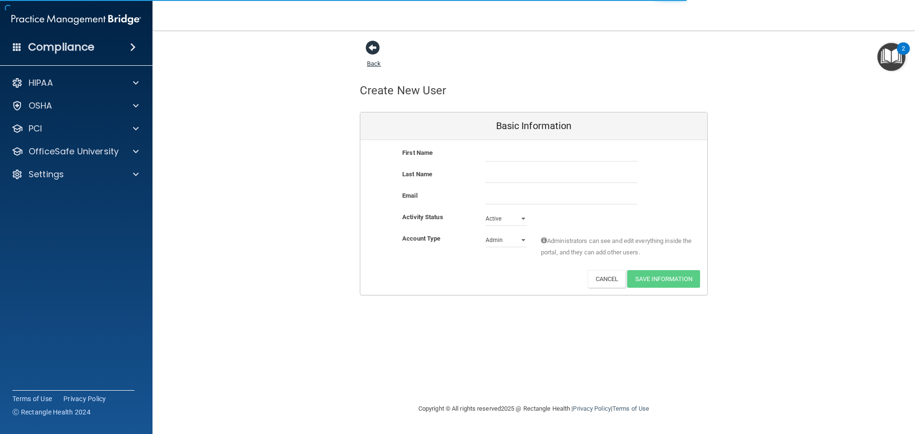
click at [376, 49] on span at bounding box center [372, 47] width 14 height 14
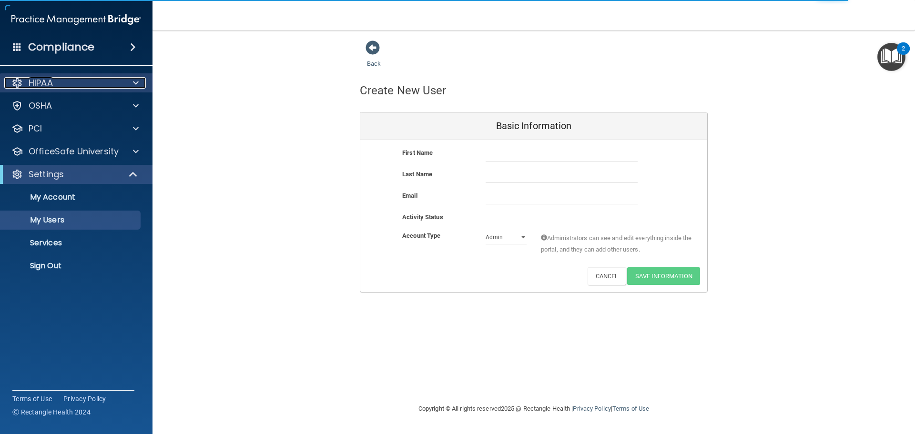
click at [62, 80] on div "HIPAA" at bounding box center [63, 82] width 118 height 11
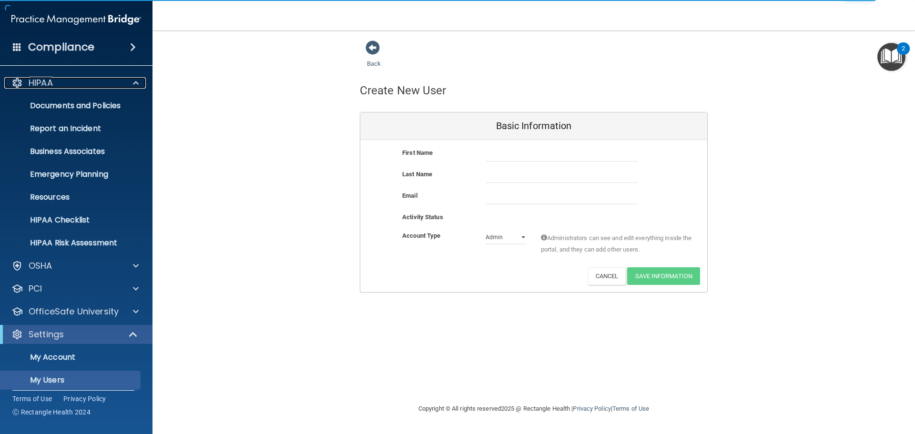
select select "20"
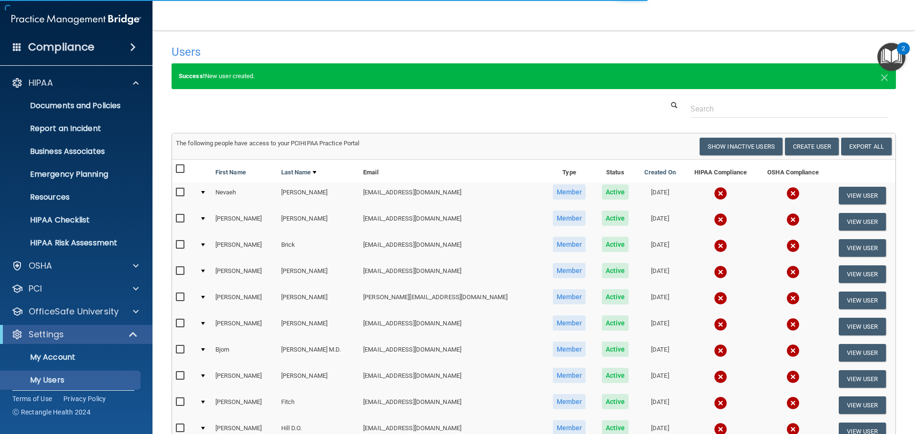
click at [124, 46] on div "Compliance" at bounding box center [76, 47] width 152 height 21
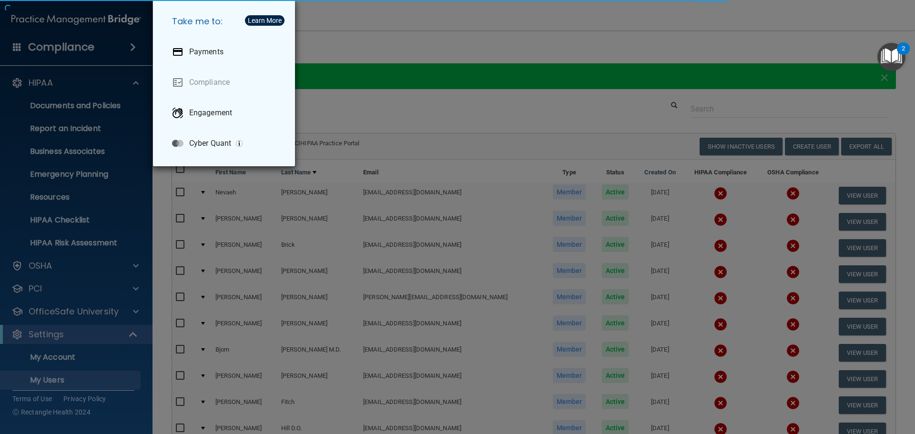
click at [75, 51] on div "Take me to: Payments Compliance Engagement Cyber Quant" at bounding box center [457, 217] width 915 height 434
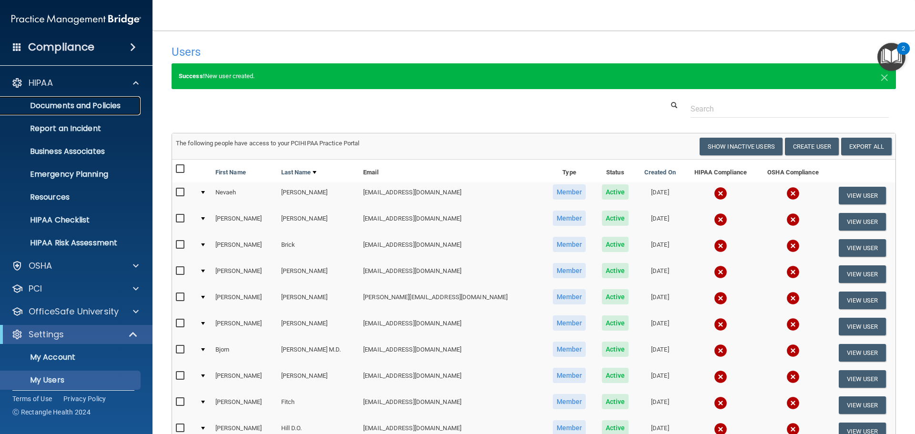
click at [92, 101] on p "Documents and Policies" at bounding box center [71, 106] width 130 height 10
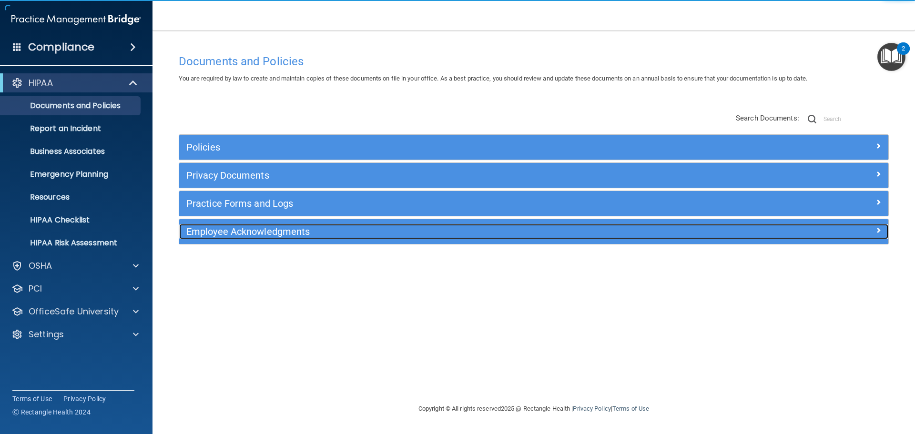
click at [239, 227] on h5 "Employee Acknowledgments" at bounding box center [444, 231] width 517 height 10
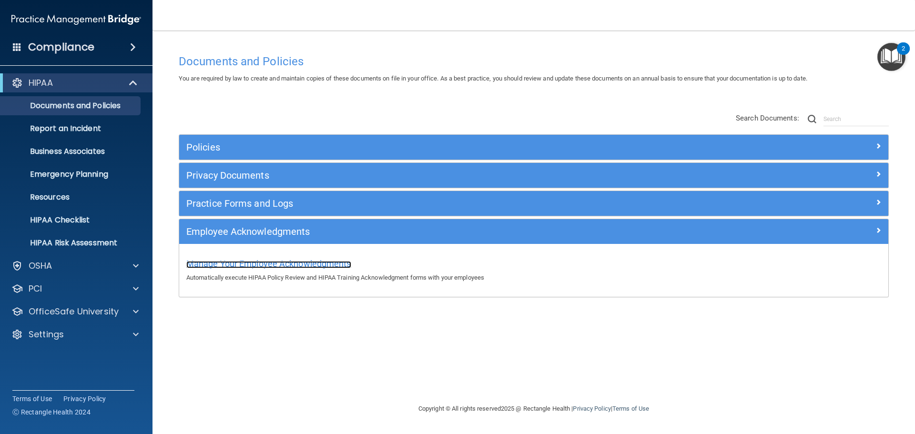
click at [330, 265] on span "Manage Your Employee Acknowledgments" at bounding box center [268, 264] width 165 height 10
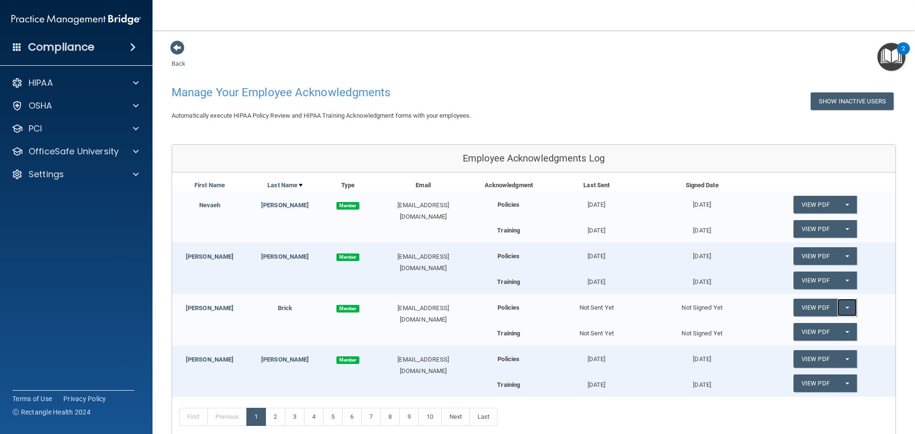
click at [844, 310] on button "Split button!" at bounding box center [847, 308] width 20 height 18
click at [832, 323] on link "Send Acknowledgment" at bounding box center [834, 327] width 82 height 14
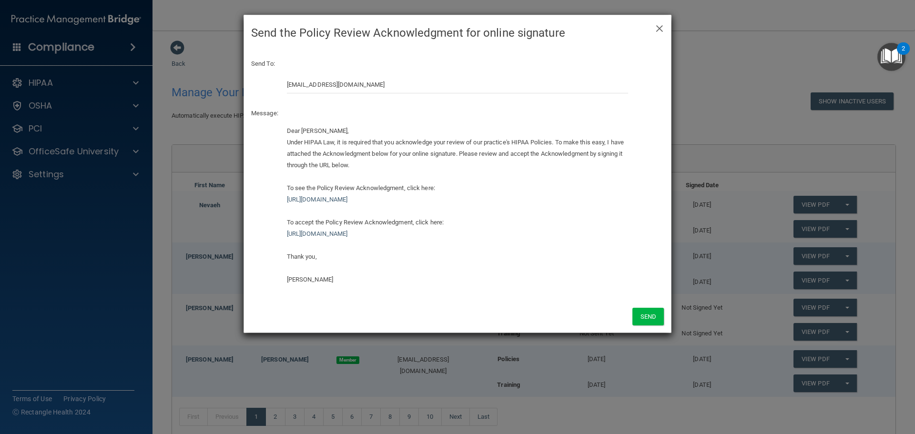
drag, startPoint x: 604, startPoint y: 201, endPoint x: 276, endPoint y: 180, distance: 328.0
click at [276, 180] on div "Dear [PERSON_NAME], Under HIPAA Law, it is required that you acknowledge your r…" at bounding box center [457, 208] width 427 height 167
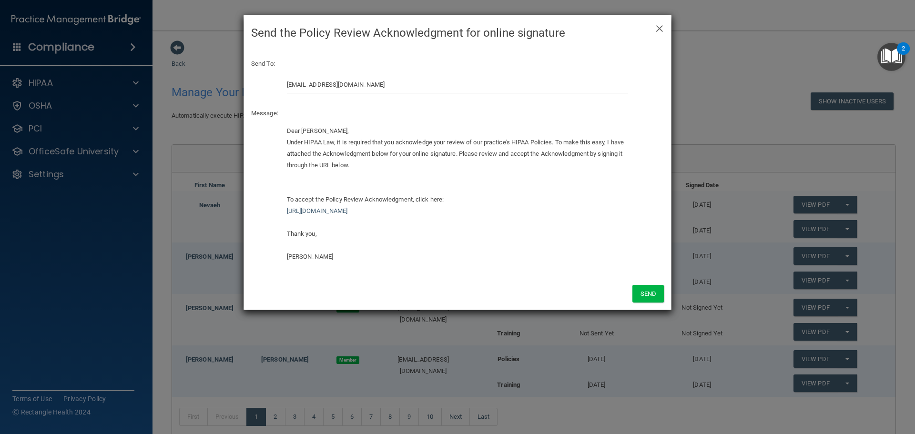
click at [297, 201] on div "Dear [PERSON_NAME], Under HIPAA Law, it is required that you acknowledge your r…" at bounding box center [458, 193] width 342 height 137
click at [389, 183] on div "Dear [PERSON_NAME], Under HIPAA Law, it is required that you acknowledge your r…" at bounding box center [458, 193] width 342 height 137
click at [357, 180] on div "Dear [PERSON_NAME], Under HIPAA Law, it is required that you acknowledge your r…" at bounding box center [458, 193] width 342 height 137
click at [325, 182] on div "Dear [PERSON_NAME], Under HIPAA Law, it is required that you acknowledge your r…" at bounding box center [458, 193] width 342 height 137
click at [295, 181] on div "Dear [PERSON_NAME], Under HIPAA Law, it is required that you acknowledge your r…" at bounding box center [458, 193] width 342 height 137
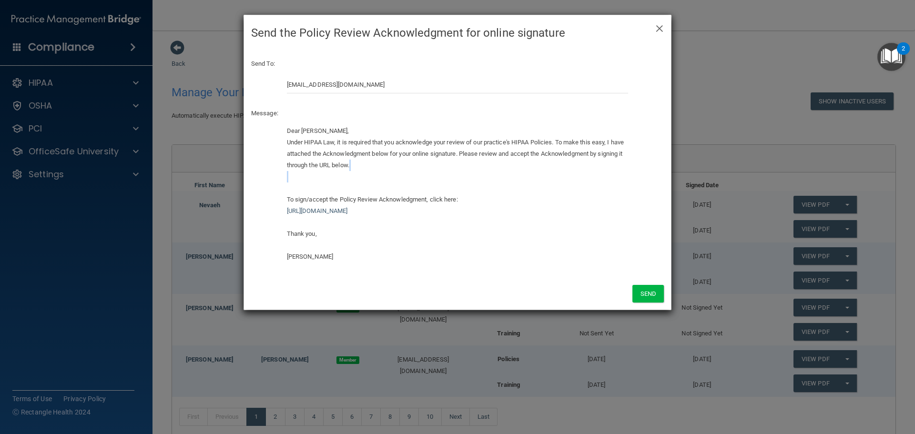
click at [295, 181] on div "Dear [PERSON_NAME], Under HIPAA Law, it is required that you acknowledge your r…" at bounding box center [458, 193] width 342 height 137
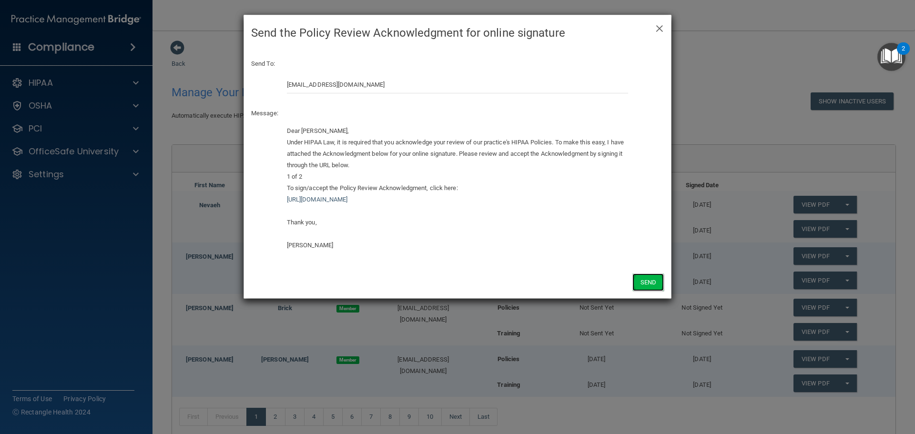
click at [645, 277] on button "Send" at bounding box center [647, 282] width 31 height 18
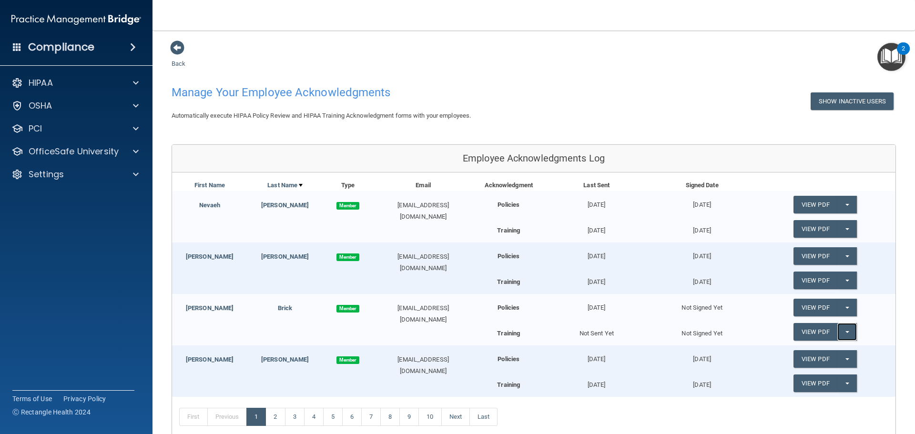
click at [844, 331] on button "Split button!" at bounding box center [847, 332] width 20 height 18
click at [836, 347] on link "Send Acknowledgment PDF" at bounding box center [840, 351] width 95 height 14
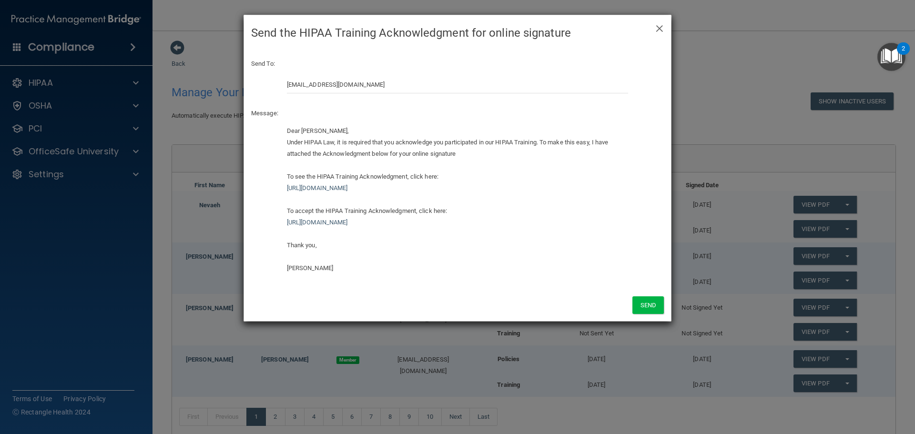
drag, startPoint x: 607, startPoint y: 191, endPoint x: 282, endPoint y: 173, distance: 325.4
click at [282, 173] on div "Dear [PERSON_NAME], Under HIPAA Law, it is required that you acknowledge you pa…" at bounding box center [458, 203] width 356 height 156
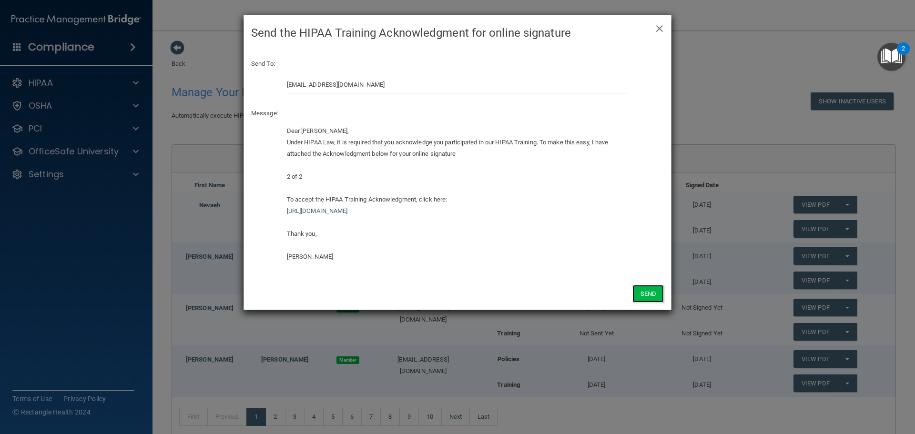
drag, startPoint x: 648, startPoint y: 294, endPoint x: 353, endPoint y: 231, distance: 302.5
click at [383, 253] on div "× Close Send the HIPAA Training Acknowledgment for online signature Send To: [E…" at bounding box center [457, 162] width 428 height 295
click at [295, 198] on div "Dear [PERSON_NAME], Under HIPAA Law, it is required that you acknowledge you pa…" at bounding box center [458, 193] width 342 height 137
click at [648, 295] on button "Send" at bounding box center [647, 294] width 31 height 18
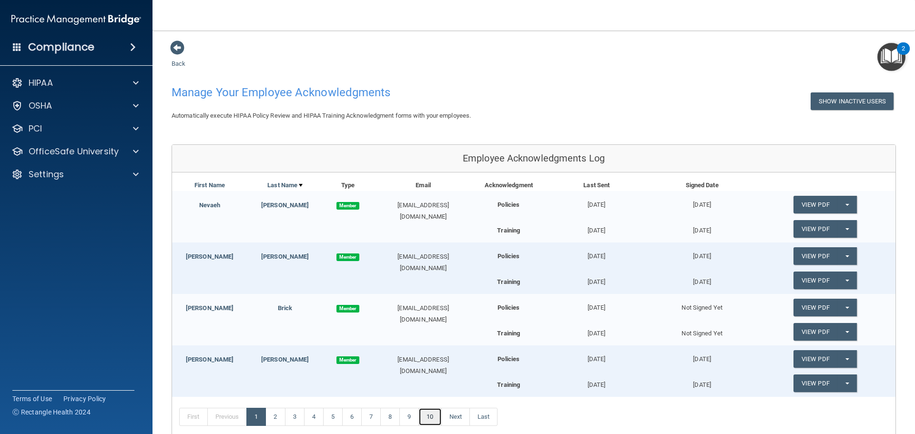
click at [437, 419] on link "10" at bounding box center [429, 417] width 23 height 18
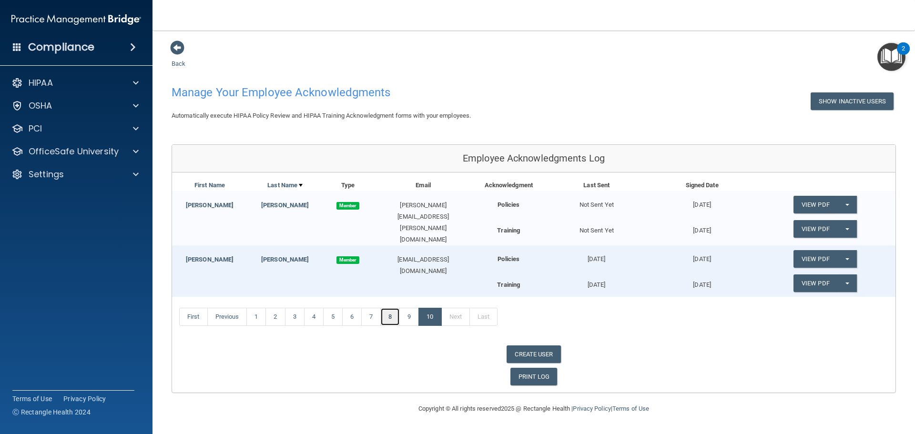
click at [390, 314] on link "8" at bounding box center [390, 317] width 20 height 18
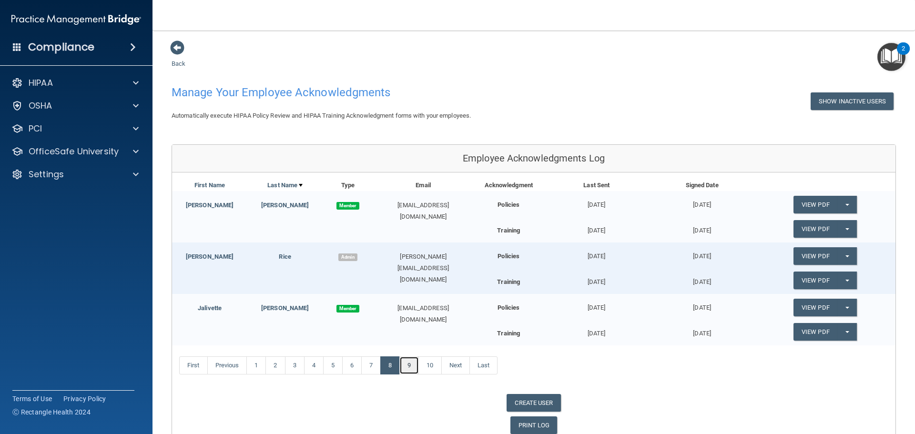
click at [416, 366] on link "9" at bounding box center [409, 365] width 20 height 18
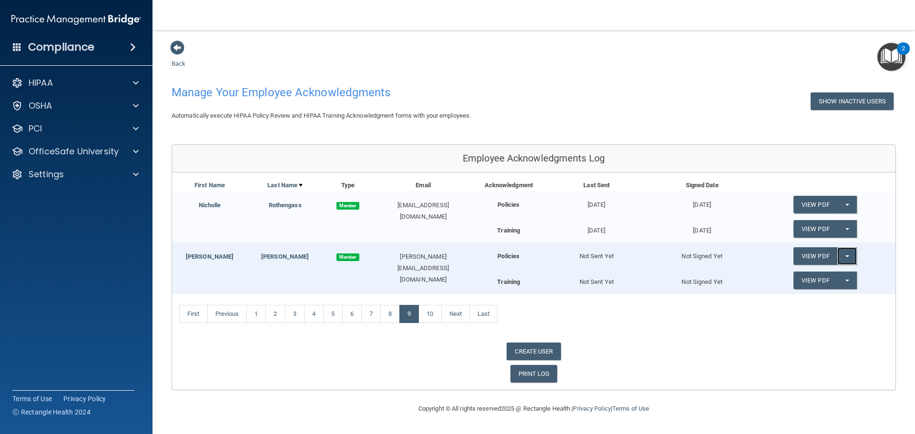
click at [849, 254] on button "Split button!" at bounding box center [847, 256] width 20 height 18
click at [836, 275] on link "Send Acknowledgment" at bounding box center [834, 275] width 82 height 14
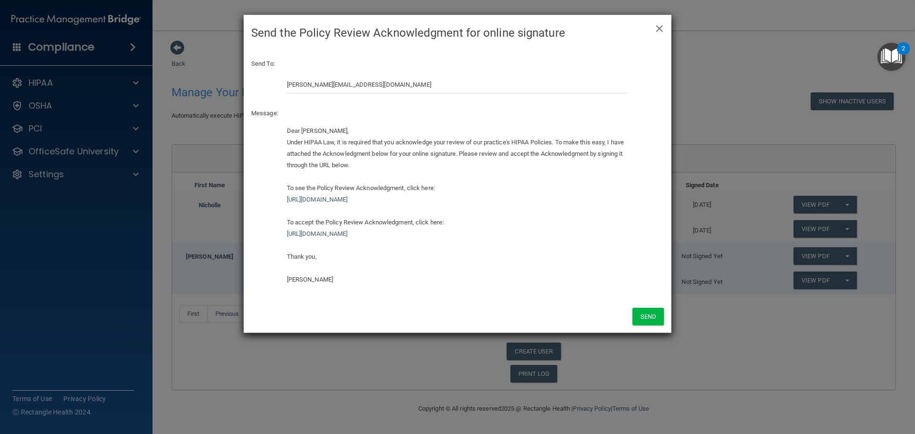
drag, startPoint x: 597, startPoint y: 200, endPoint x: 273, endPoint y: 189, distance: 325.1
click at [273, 189] on div "Dear [PERSON_NAME], Under HIPAA Law, it is required that you acknowledge your r…" at bounding box center [457, 208] width 427 height 167
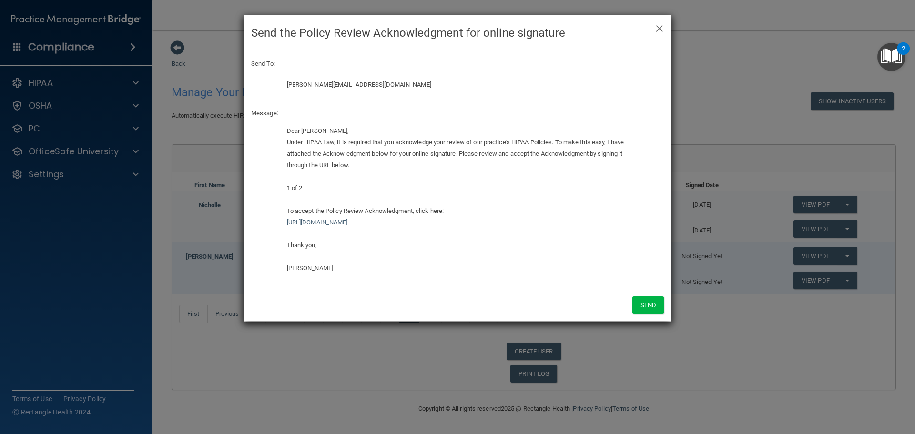
click at [295, 212] on div "Dear [PERSON_NAME], Under HIPAA Law, it is required that you acknowledge your r…" at bounding box center [458, 199] width 342 height 149
click at [654, 306] on button "Send" at bounding box center [647, 305] width 31 height 18
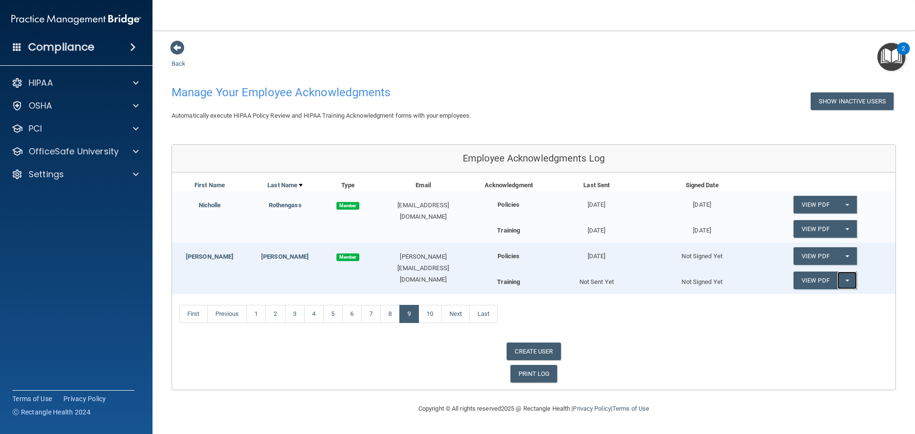
click at [849, 283] on button "Split button!" at bounding box center [847, 281] width 20 height 18
click at [845, 298] on link "Send Acknowledgment PDF" at bounding box center [840, 300] width 95 height 14
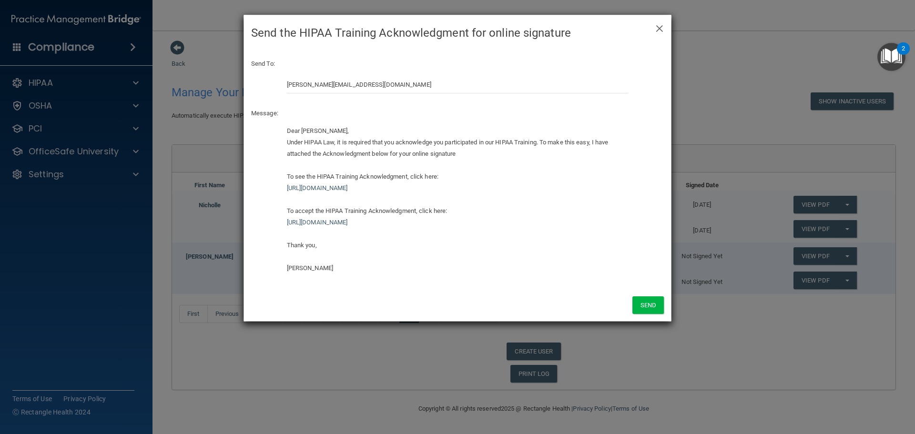
drag, startPoint x: 591, startPoint y: 193, endPoint x: 249, endPoint y: 178, distance: 342.4
click at [249, 178] on div "Dear [PERSON_NAME], Under HIPAA Law, it is required that you acknowledge you pa…" at bounding box center [457, 203] width 427 height 156
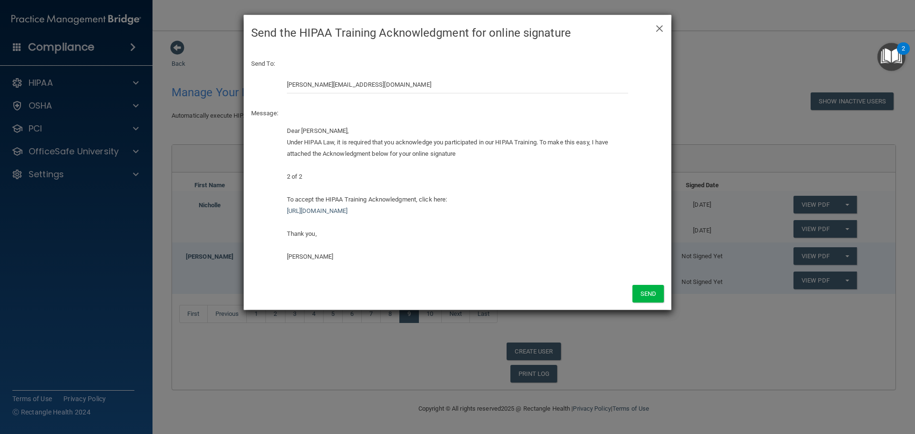
click at [294, 200] on div "Dear [PERSON_NAME], Under HIPAA Law, it is required that you acknowledge you pa…" at bounding box center [458, 193] width 342 height 137
click at [649, 287] on button "Send" at bounding box center [647, 294] width 31 height 18
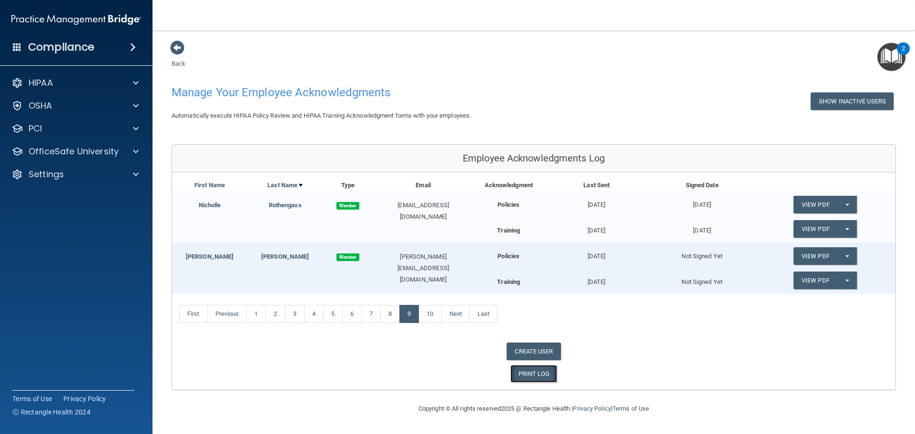
click at [536, 376] on link "PRINT LOG" at bounding box center [533, 374] width 47 height 18
click at [430, 314] on link "10" at bounding box center [429, 314] width 23 height 18
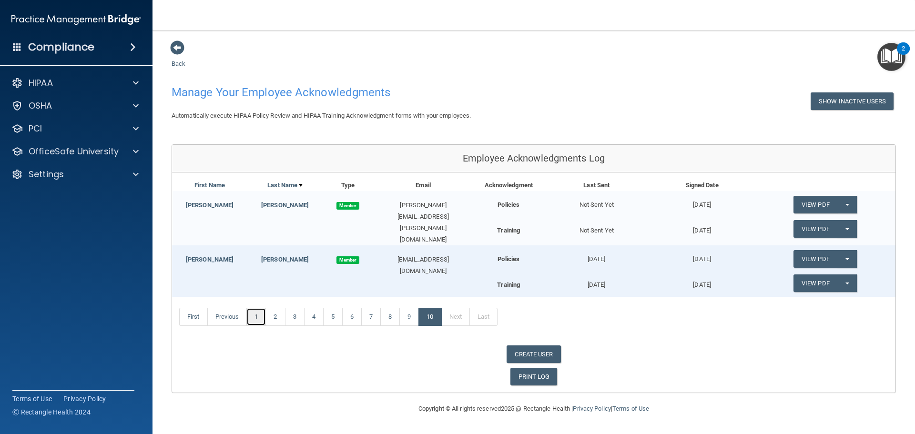
click at [258, 314] on link "1" at bounding box center [256, 317] width 20 height 18
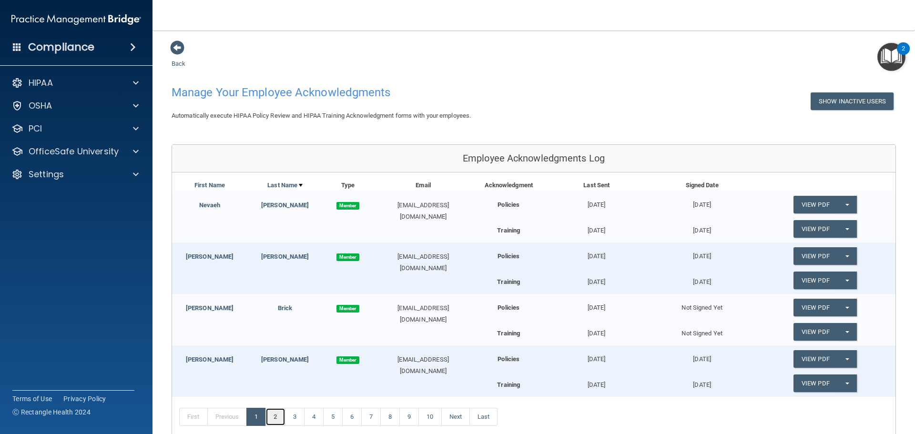
click at [276, 418] on link "2" at bounding box center [275, 417] width 20 height 18
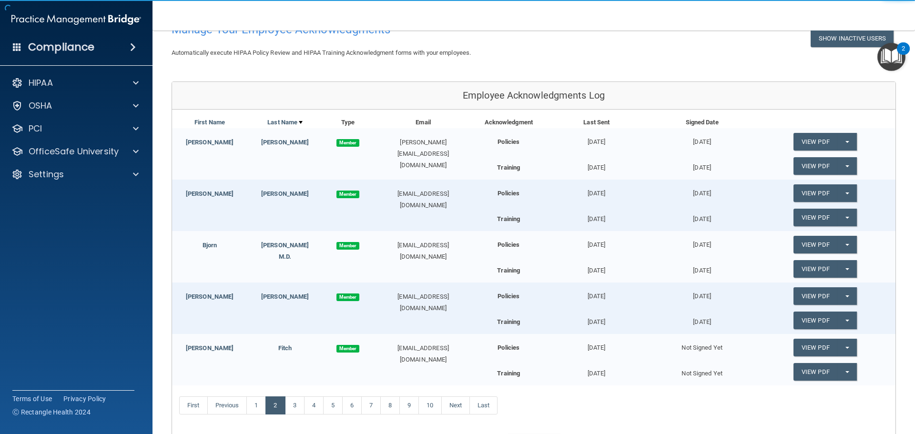
scroll to position [95, 0]
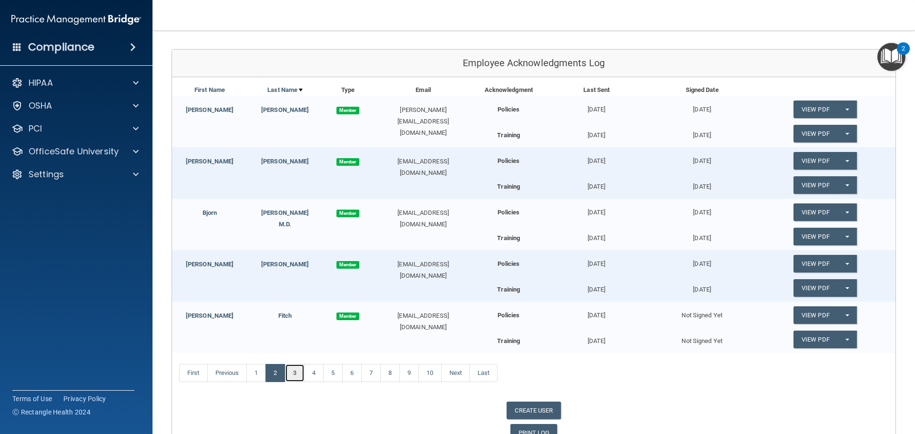
click at [297, 373] on link "3" at bounding box center [295, 373] width 20 height 18
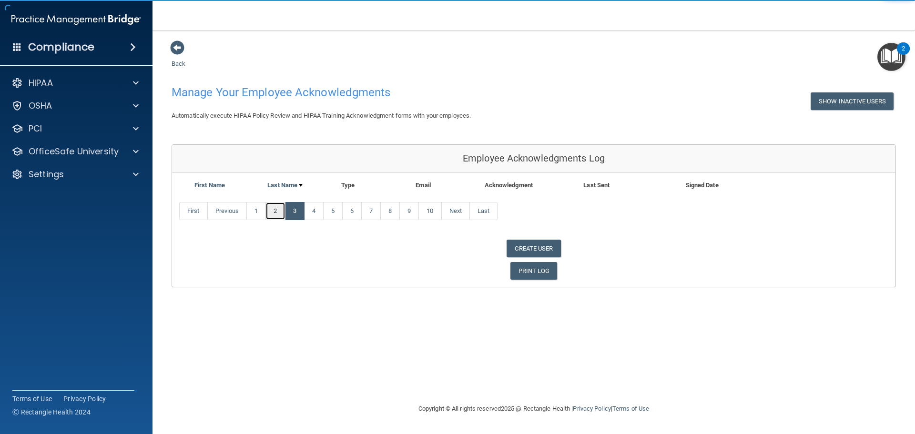
click at [281, 210] on link "2" at bounding box center [275, 211] width 20 height 18
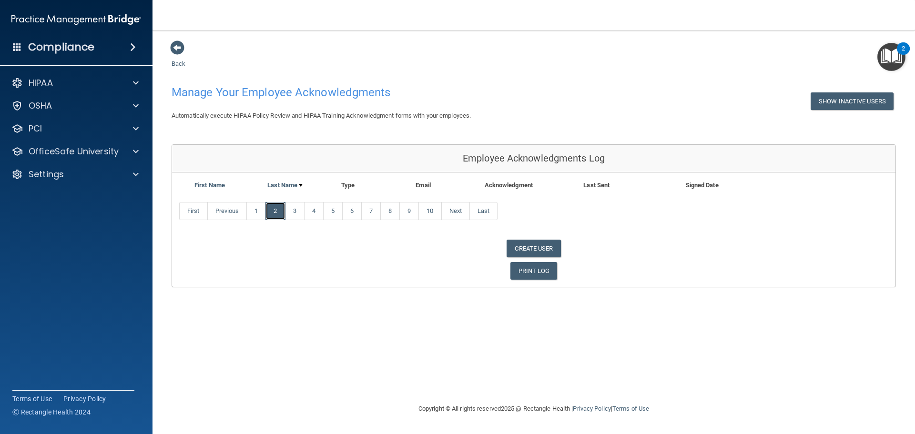
click at [277, 210] on link "2" at bounding box center [275, 211] width 20 height 18
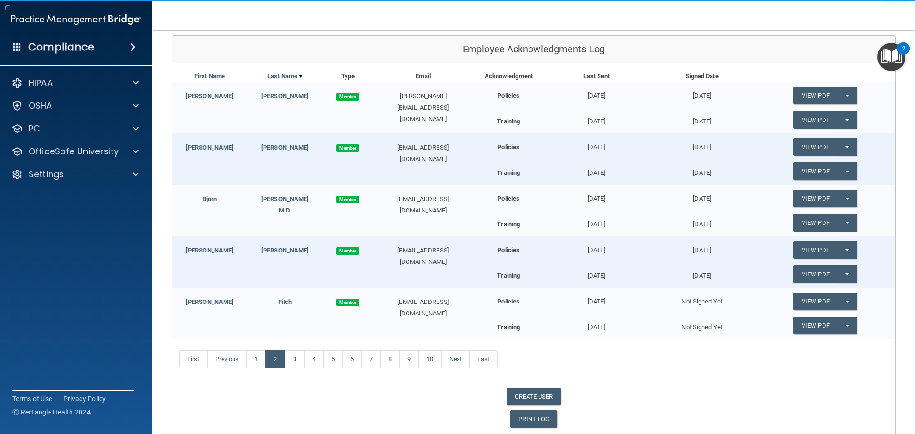
scroll to position [149, 0]
